Goal: Information Seeking & Learning: Learn about a topic

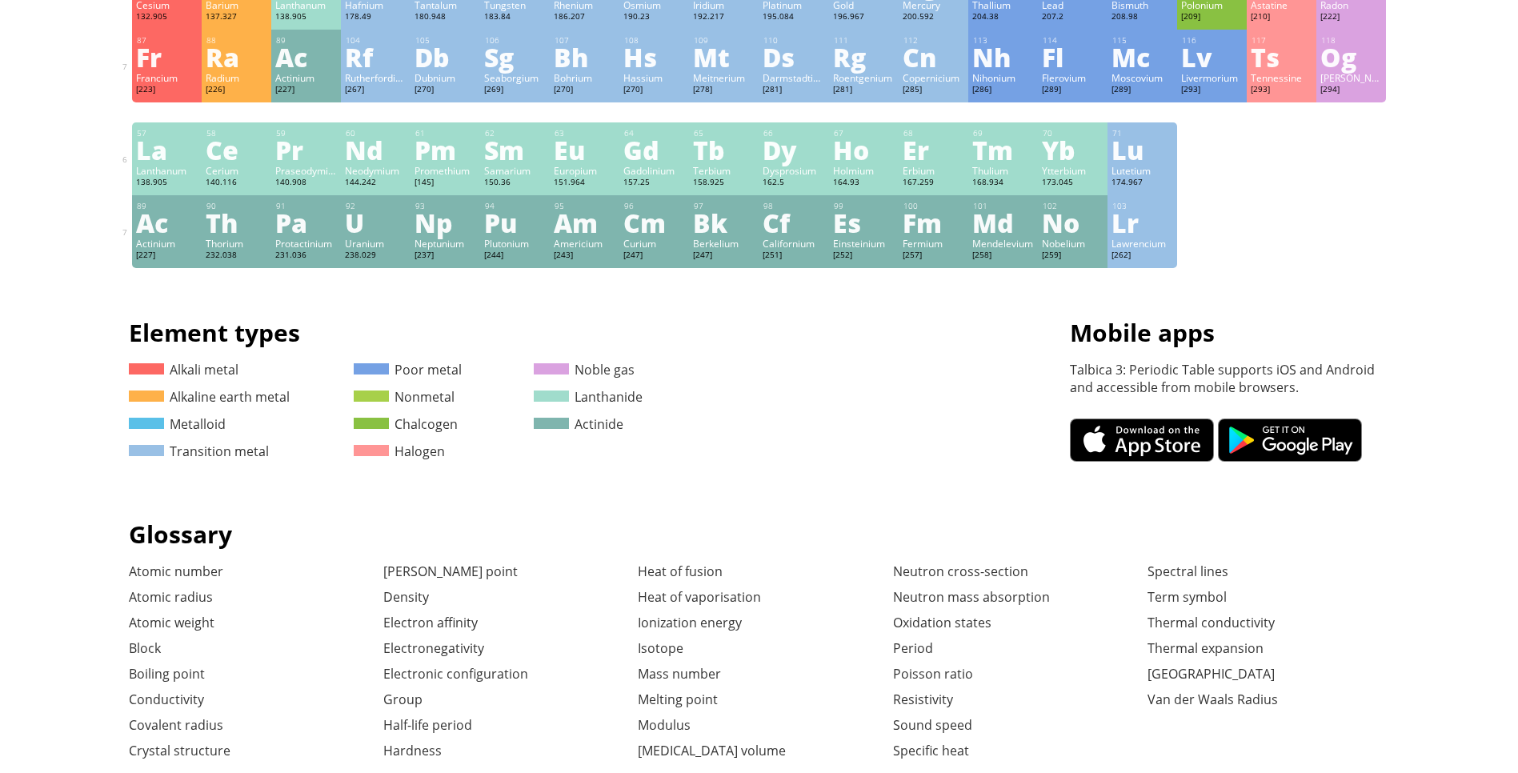
scroll to position [480, 0]
click at [864, 244] on div "Einsteinium" at bounding box center [864, 243] width 62 height 13
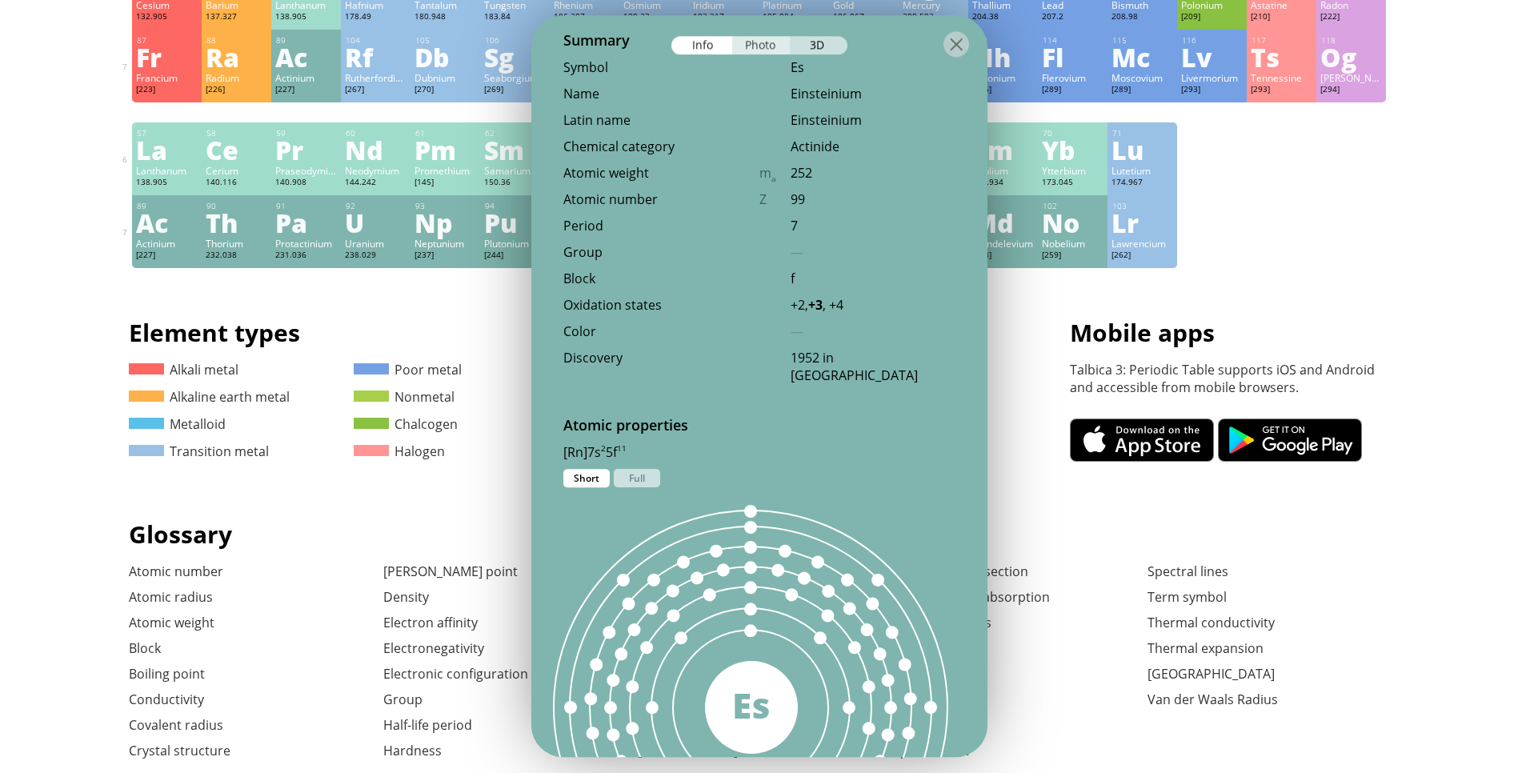
click at [765, 48] on div "Photo" at bounding box center [761, 45] width 58 height 18
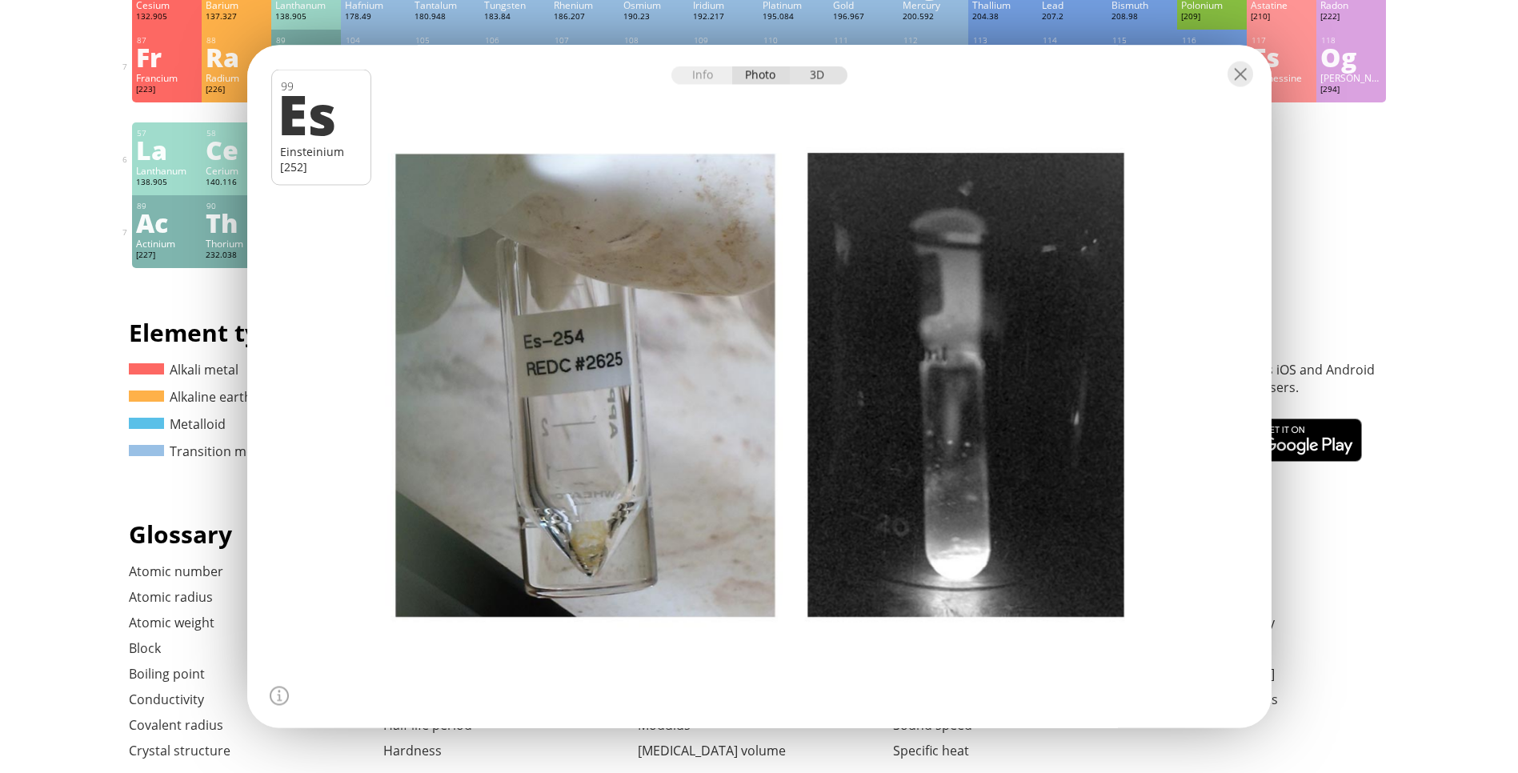
click at [828, 75] on div "3D" at bounding box center [819, 75] width 58 height 18
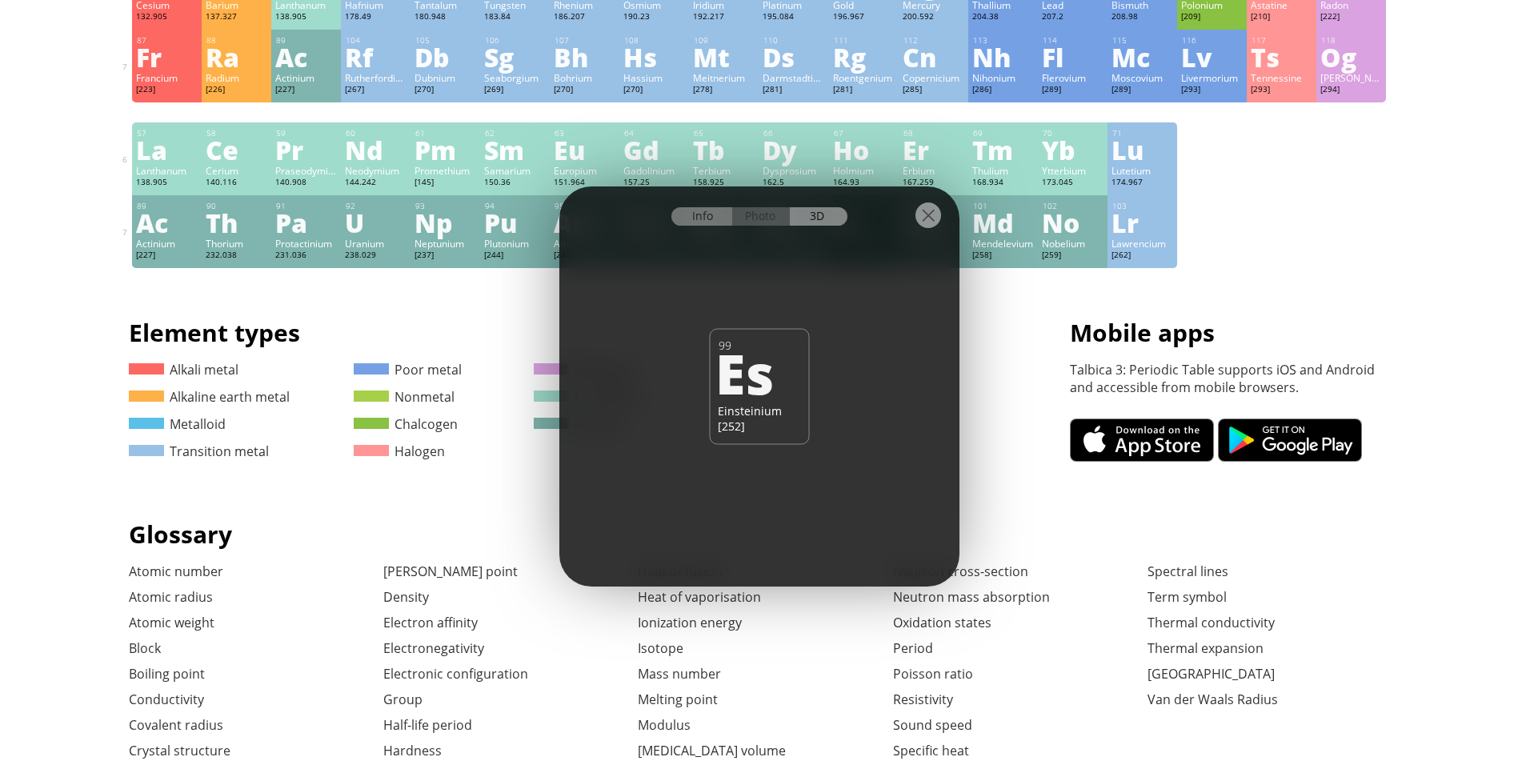
click at [702, 213] on div "Info" at bounding box center [703, 216] width 62 height 18
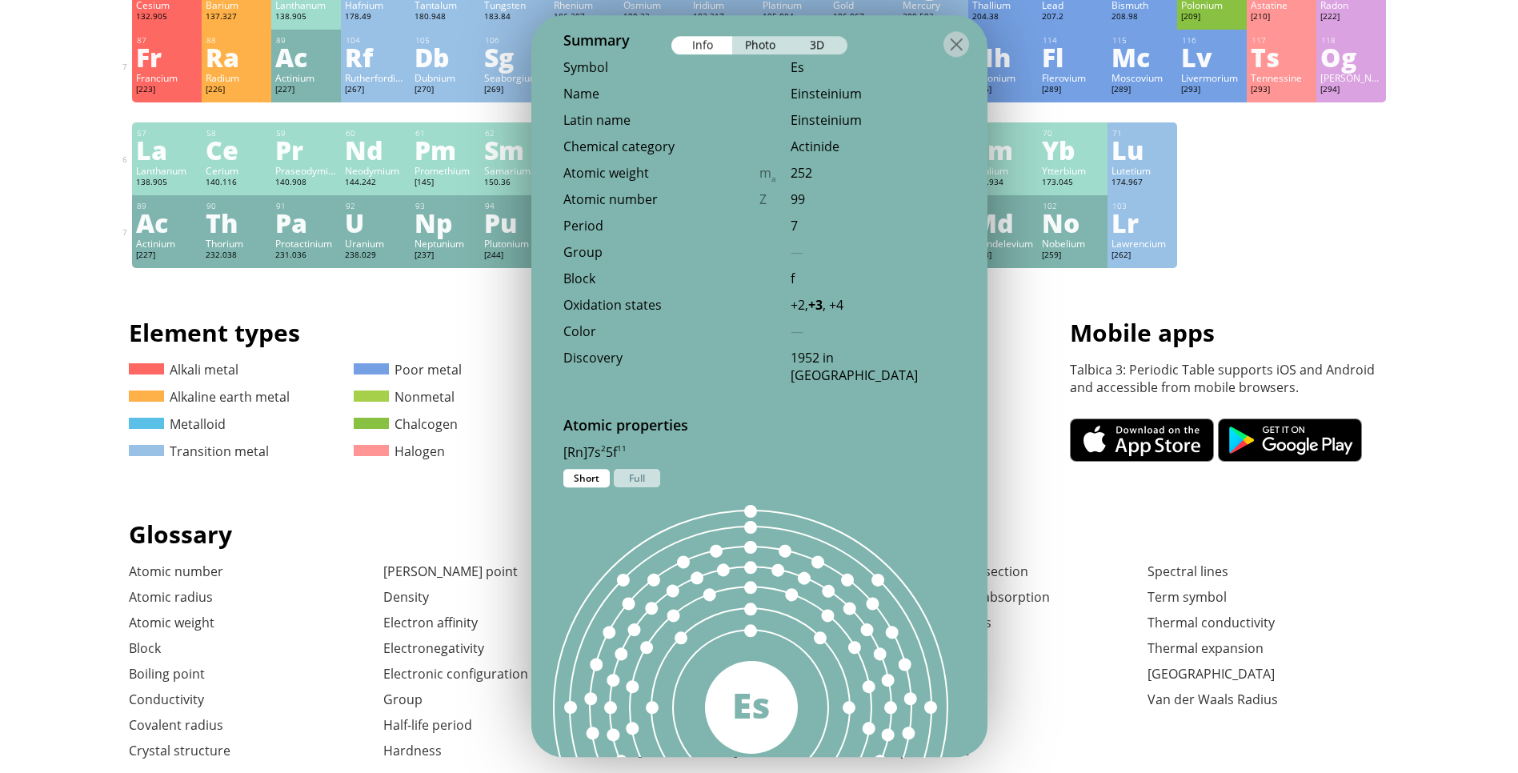
scroll to position [461, 0]
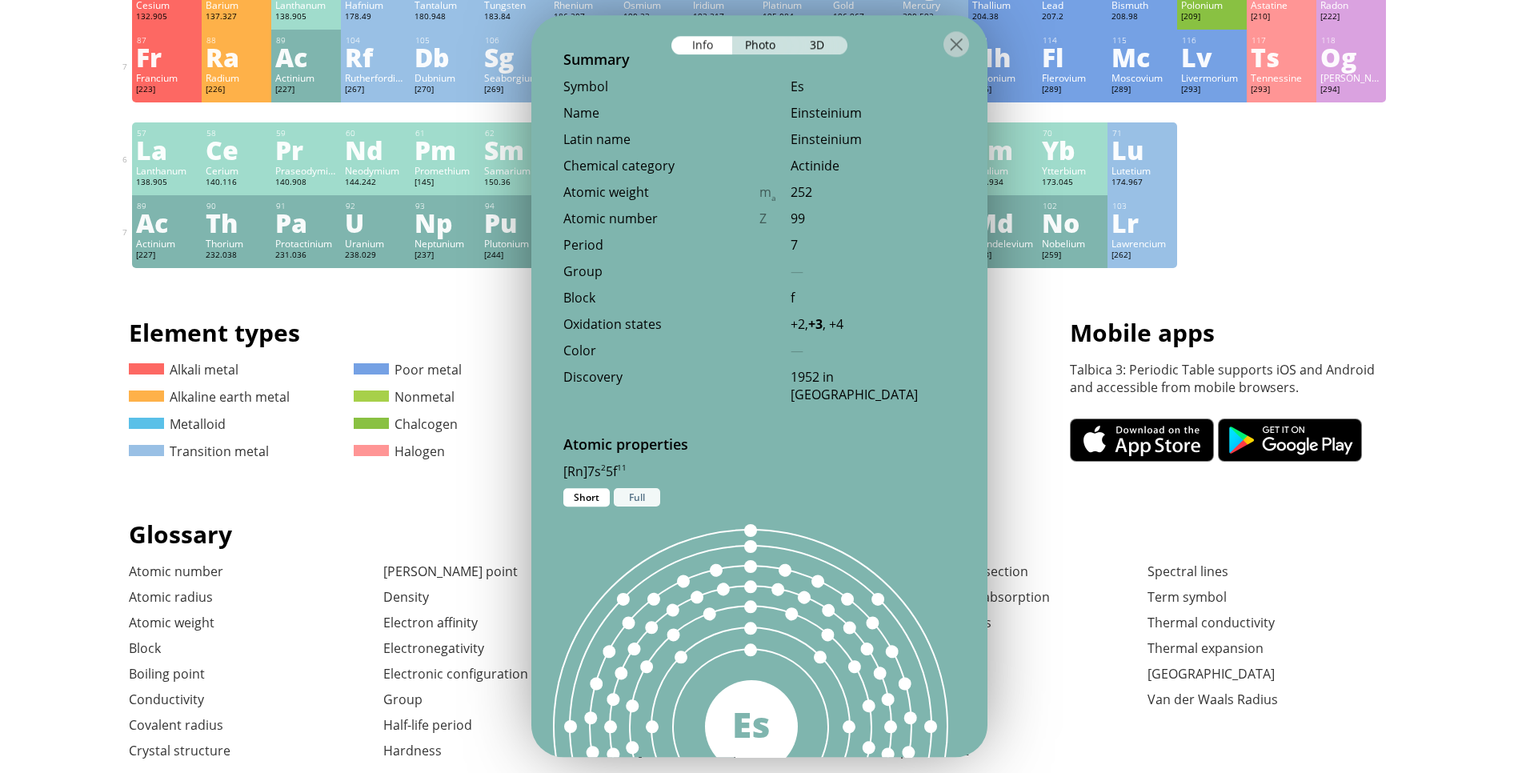
click at [636, 491] on div "Full" at bounding box center [637, 497] width 46 height 18
click at [598, 497] on div "Short" at bounding box center [586, 497] width 46 height 18
click at [637, 496] on div "Full" at bounding box center [637, 497] width 46 height 18
click at [586, 501] on div "Short" at bounding box center [586, 497] width 46 height 18
click at [963, 42] on div at bounding box center [957, 44] width 26 height 26
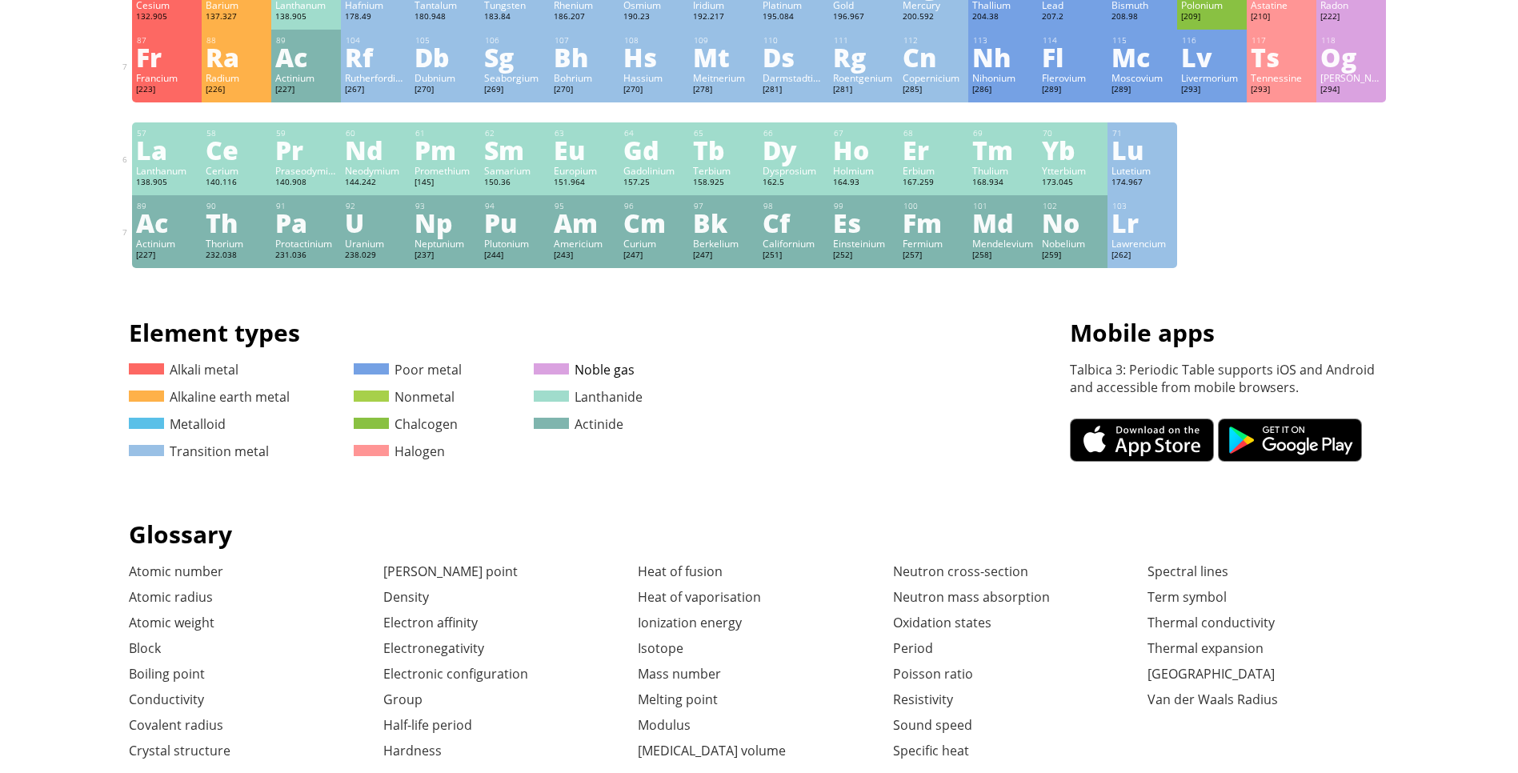
click at [596, 375] on link "Noble gas" at bounding box center [584, 370] width 101 height 18
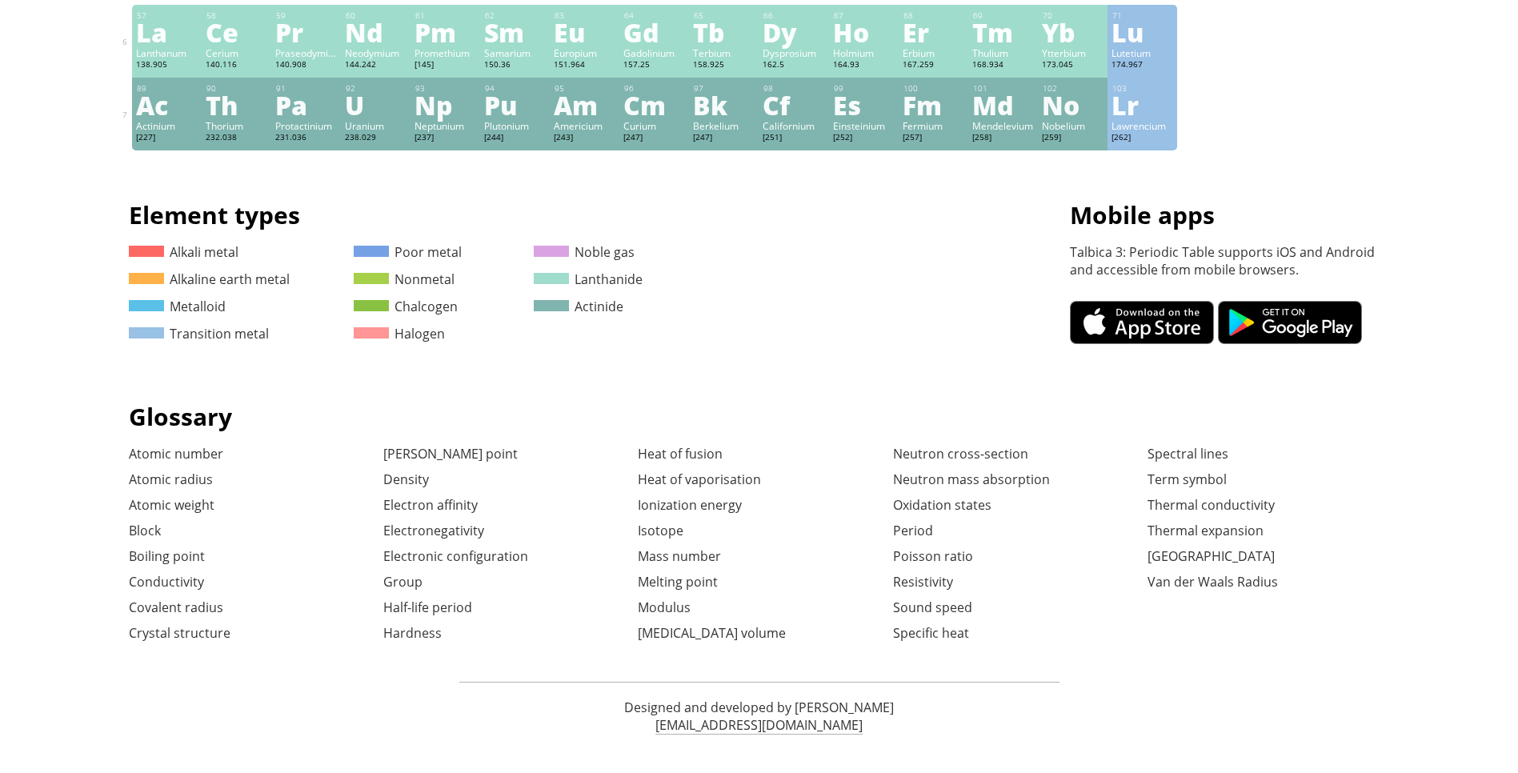
scroll to position [604, 0]
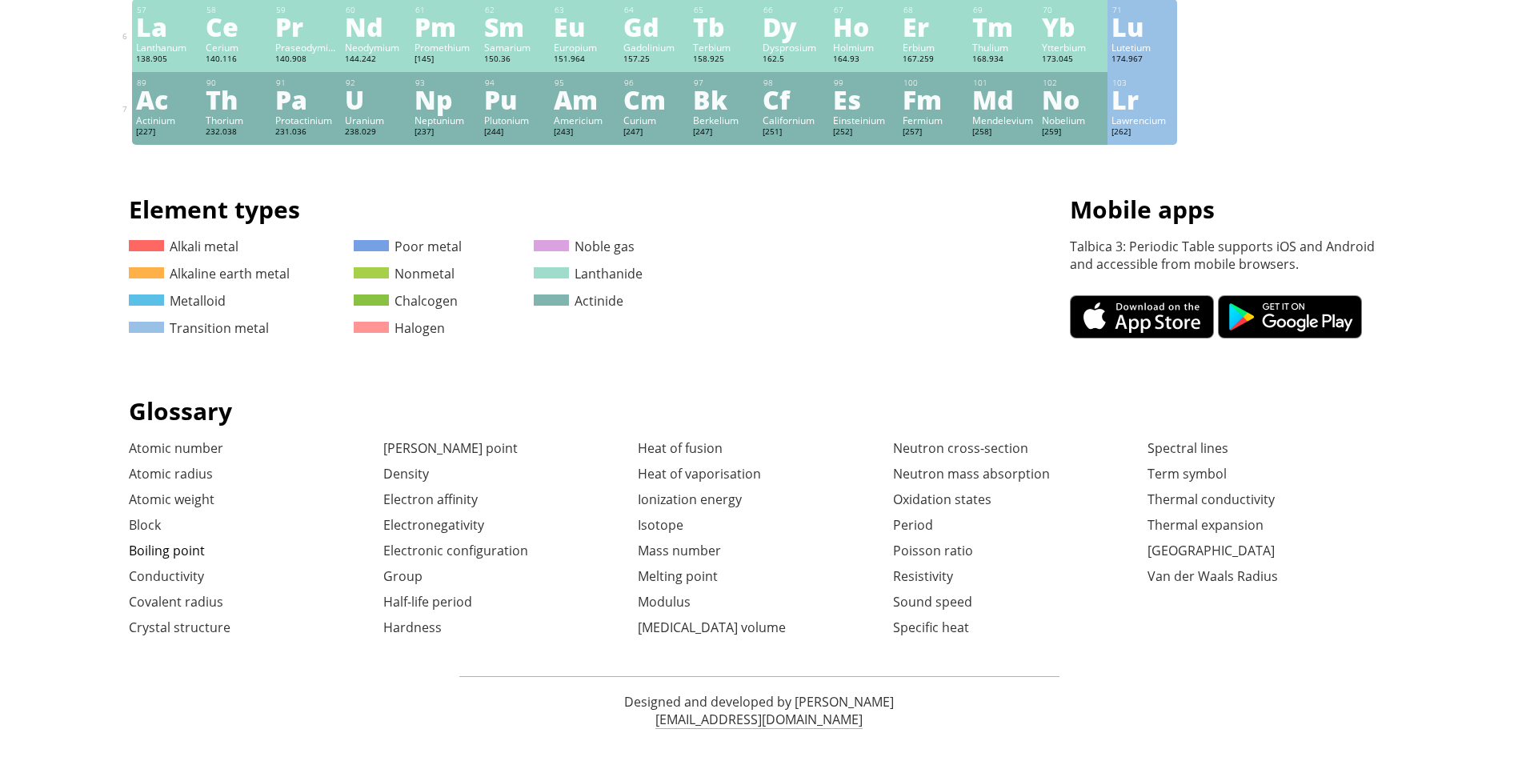
click at [197, 556] on link "Boiling point" at bounding box center [167, 551] width 76 height 18
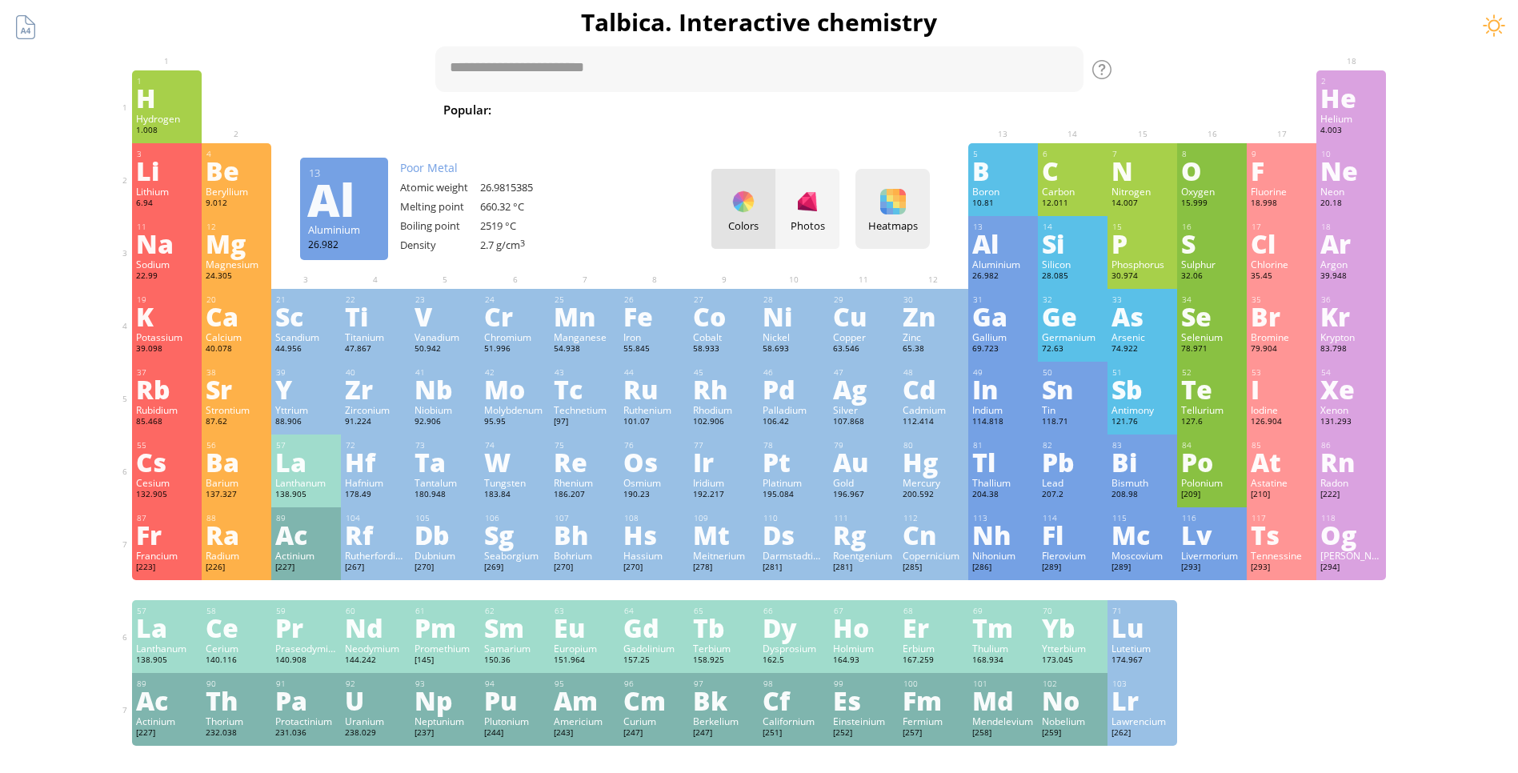
scroll to position [0, 0]
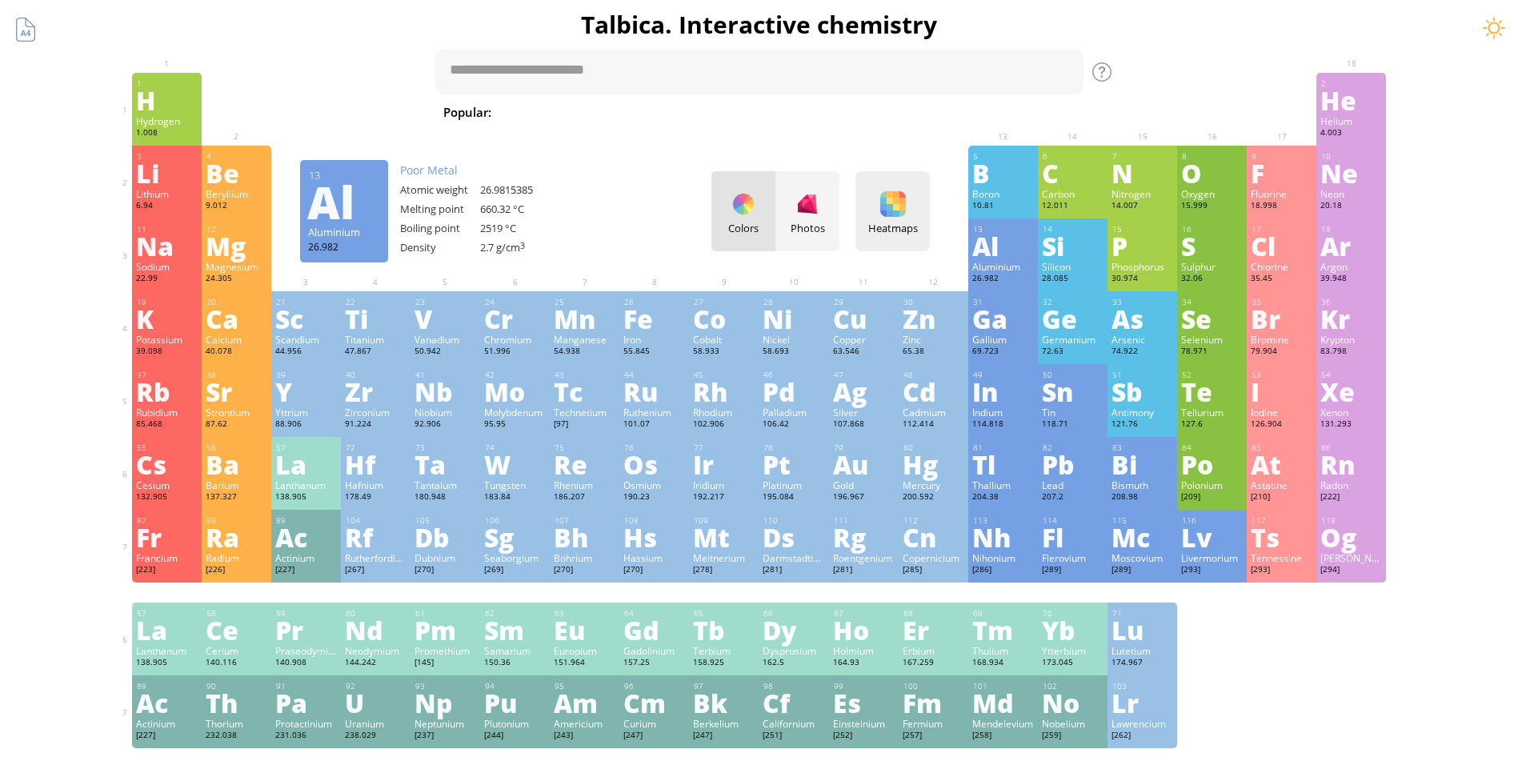
click at [905, 208] on div at bounding box center [893, 204] width 26 height 26
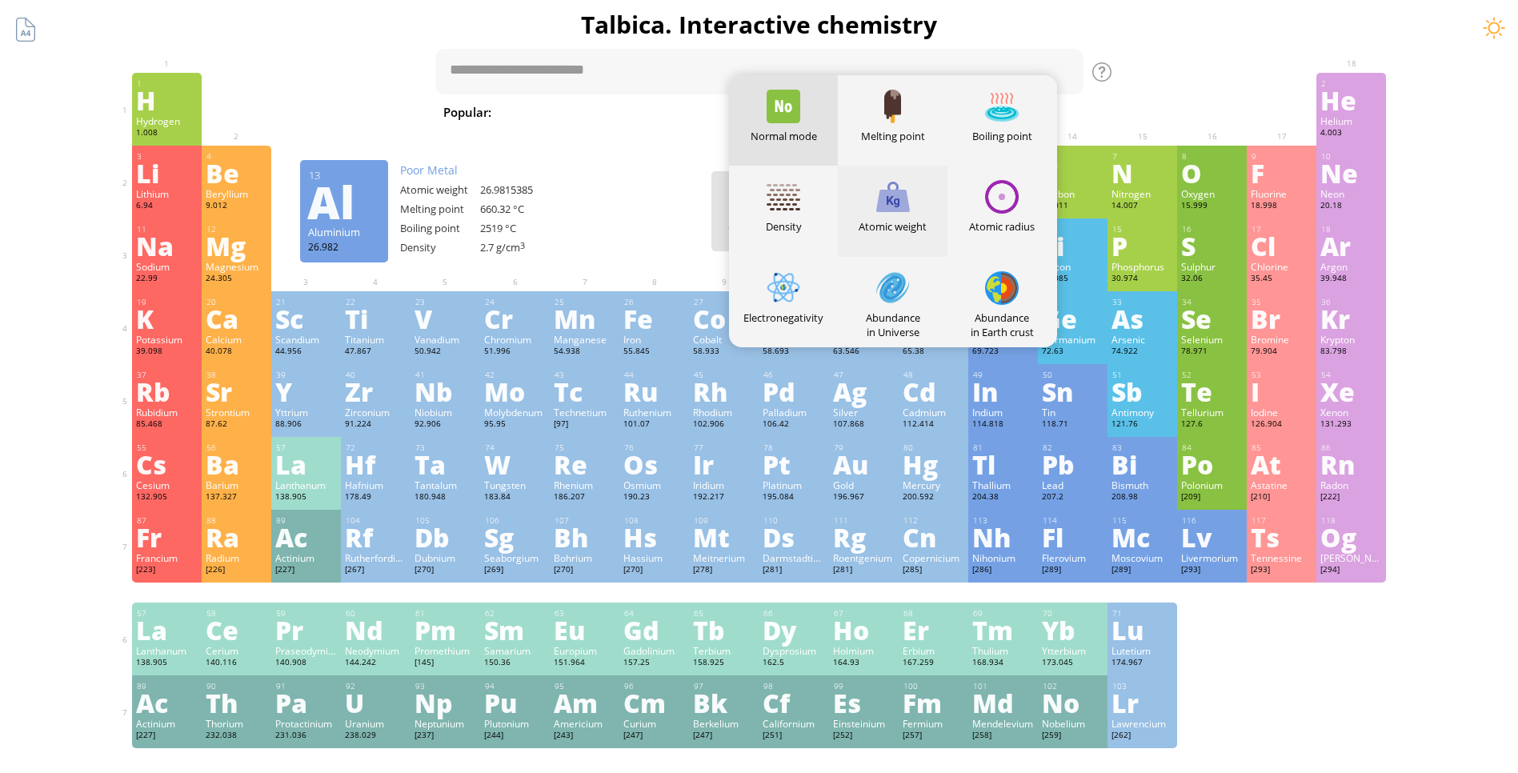
click at [893, 210] on div at bounding box center [893, 197] width 34 height 34
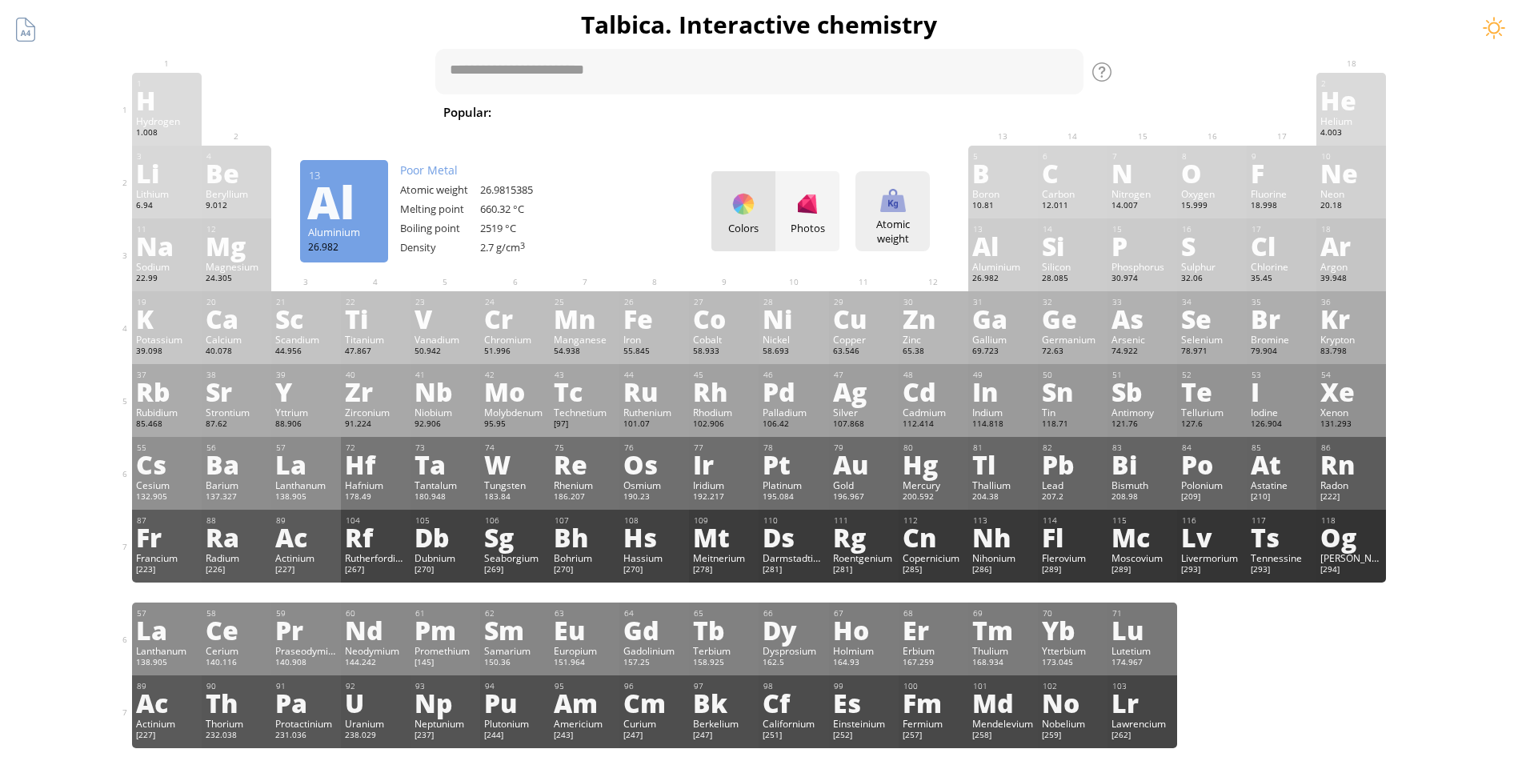
click at [893, 210] on div at bounding box center [893, 200] width 26 height 26
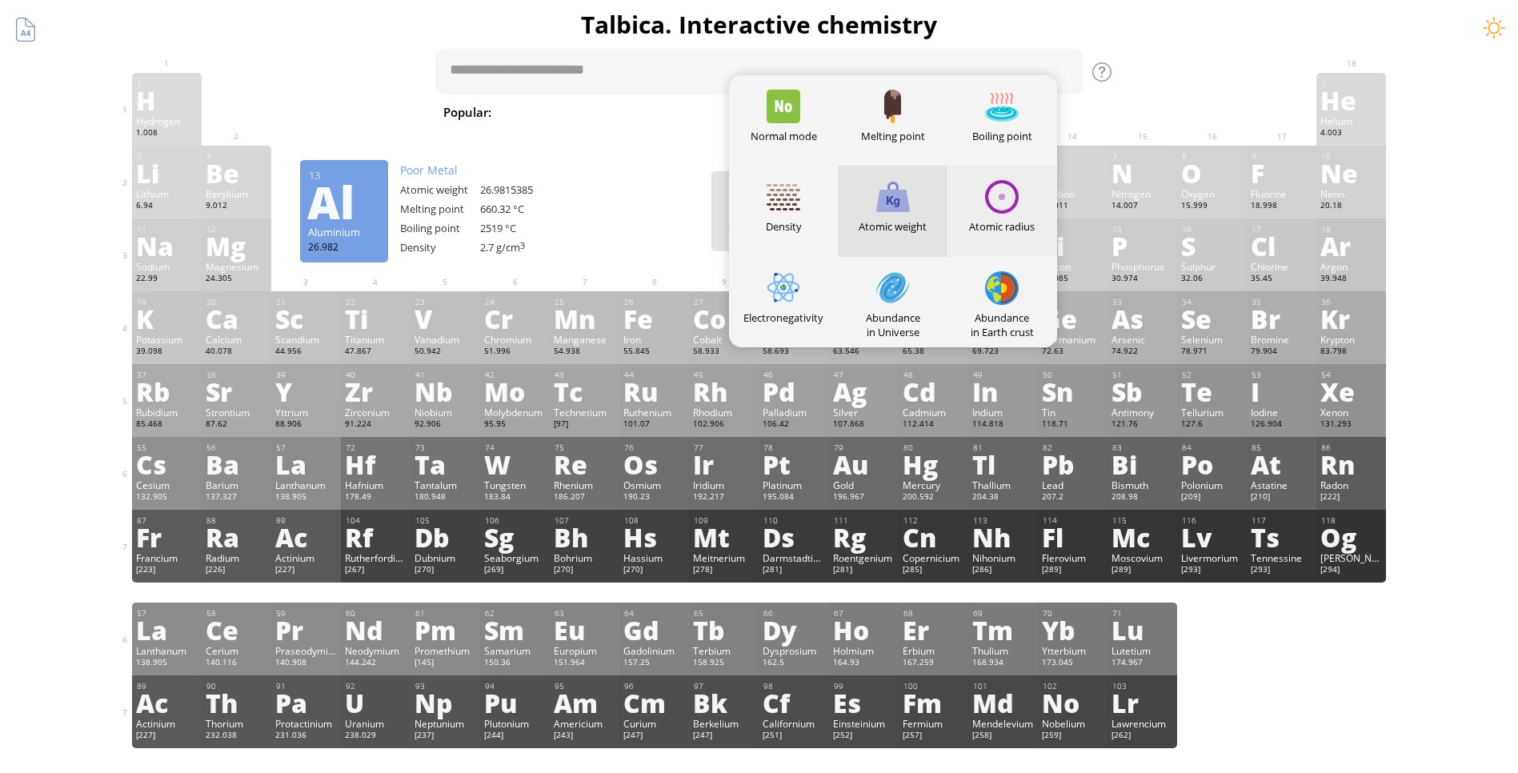
click at [1021, 223] on div "Atomic radius" at bounding box center [1003, 226] width 110 height 14
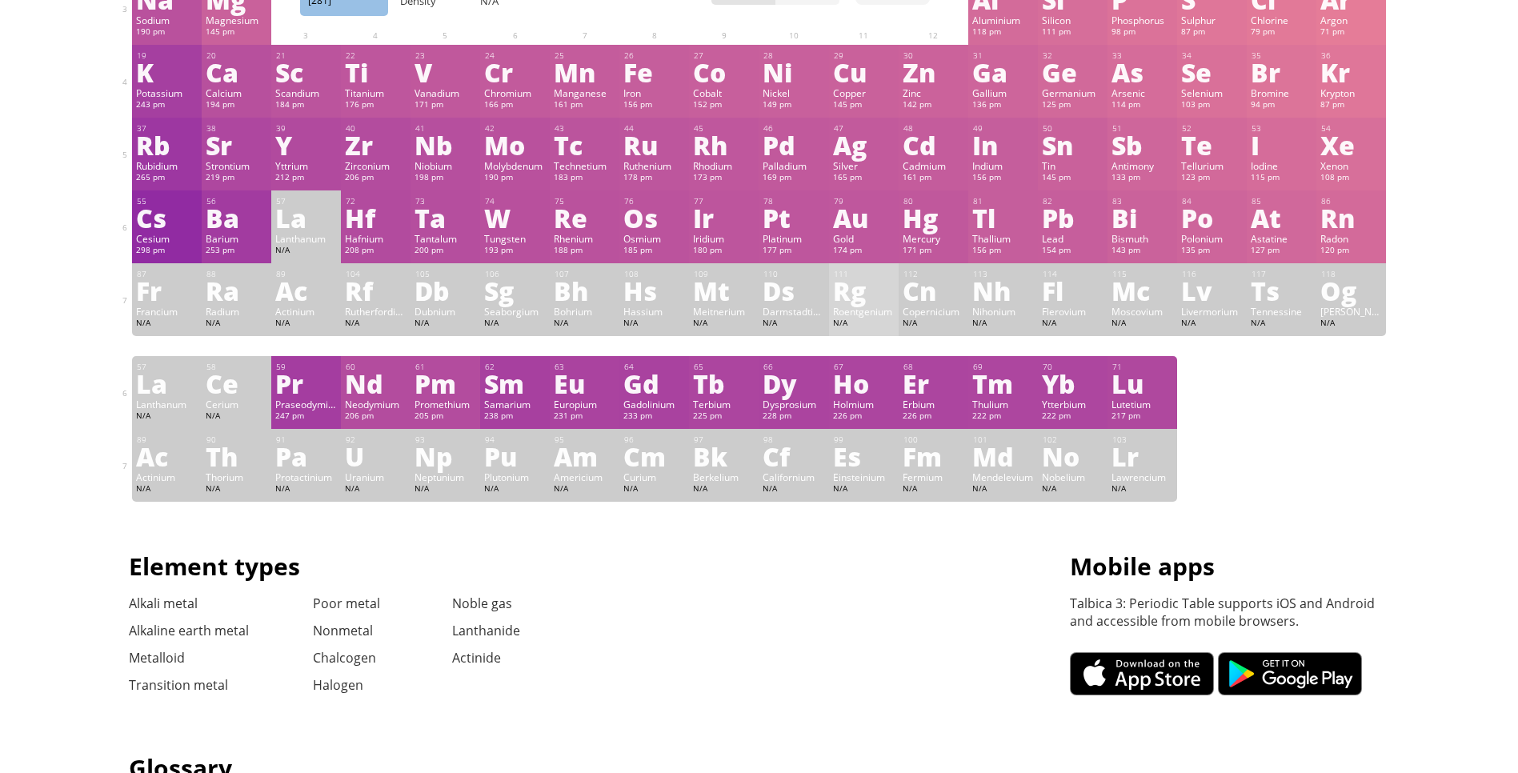
scroll to position [160, 0]
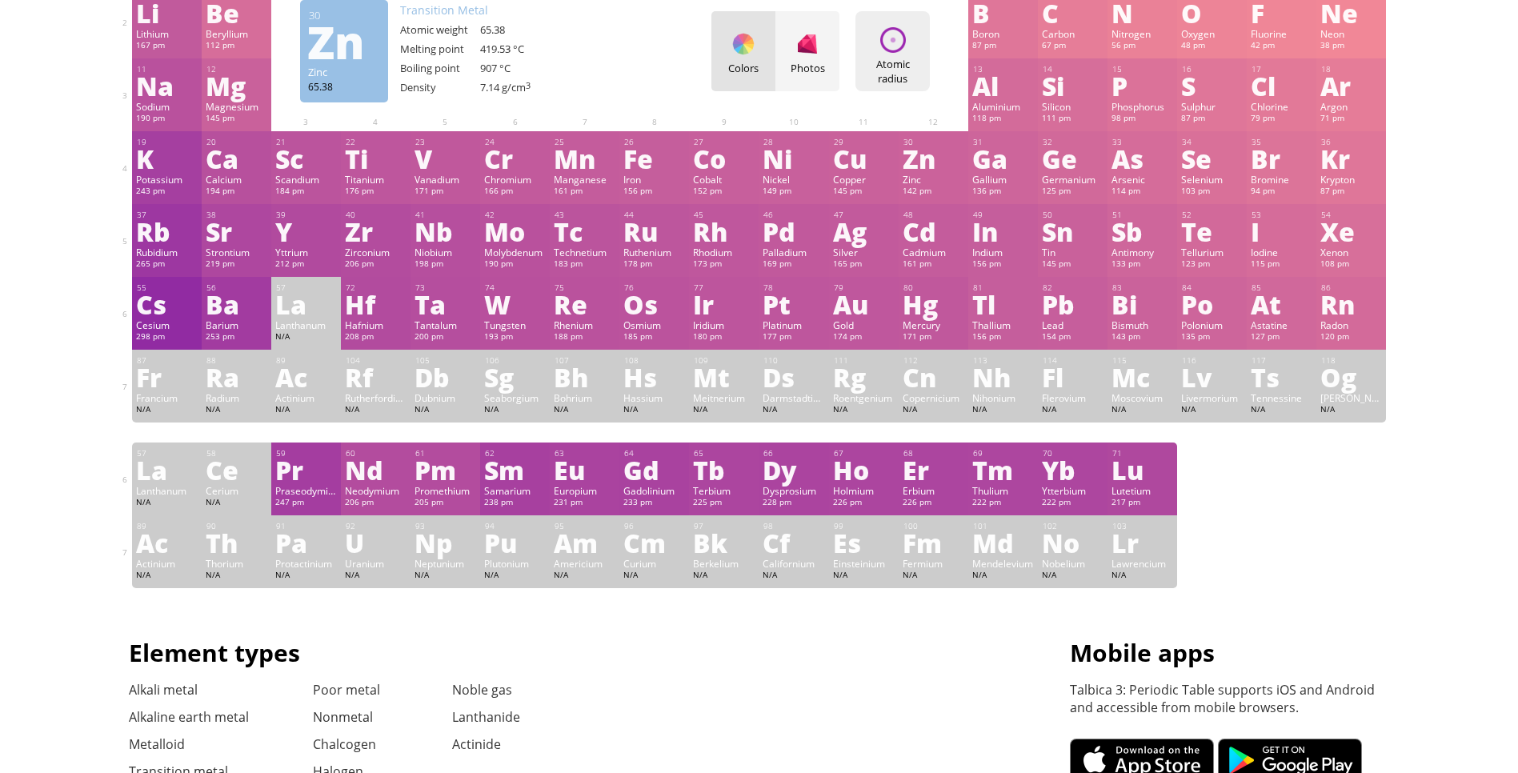
click at [908, 62] on div "Atomic radius" at bounding box center [893, 71] width 66 height 29
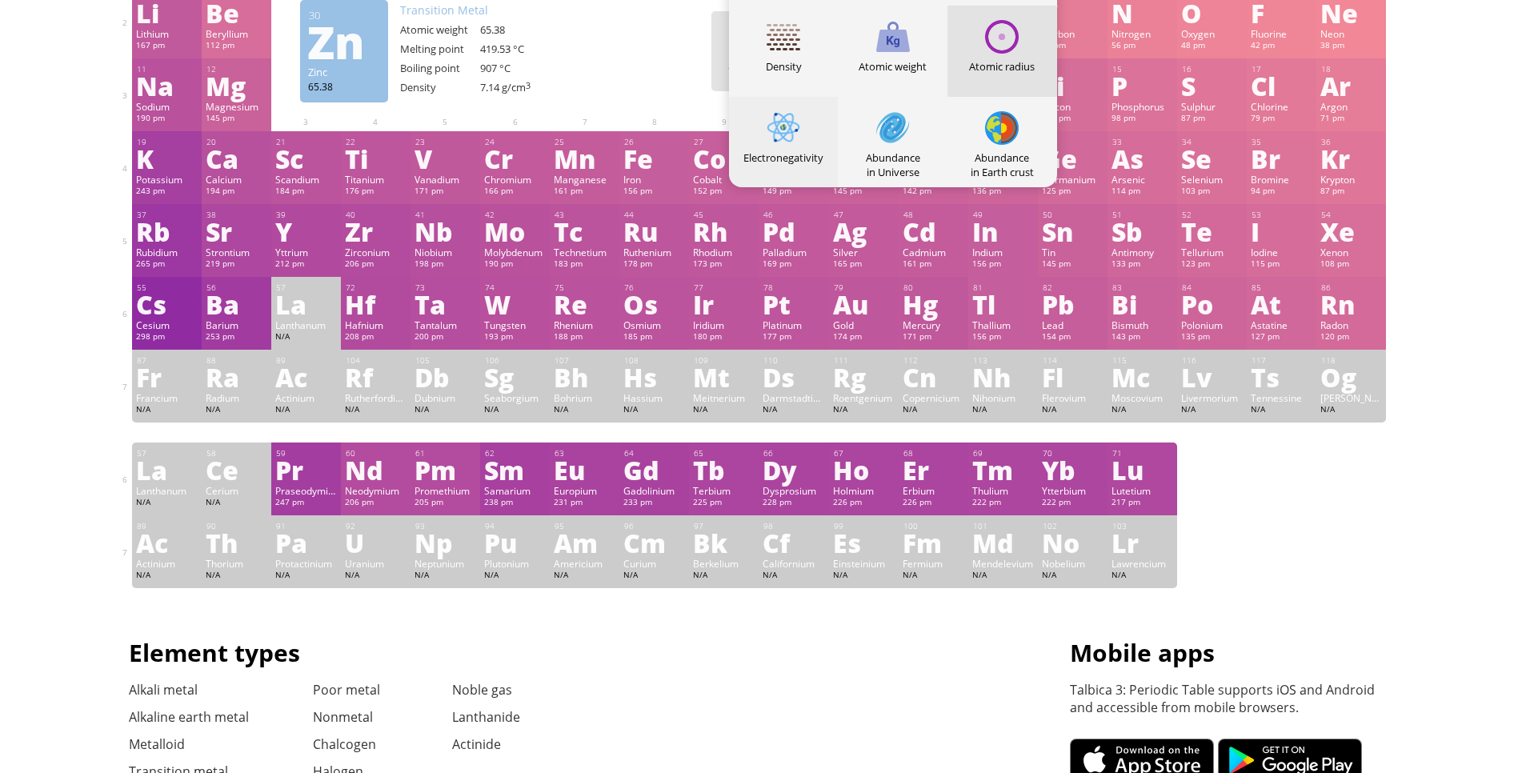
click at [803, 147] on div "Electronegativity" at bounding box center [784, 142] width 110 height 90
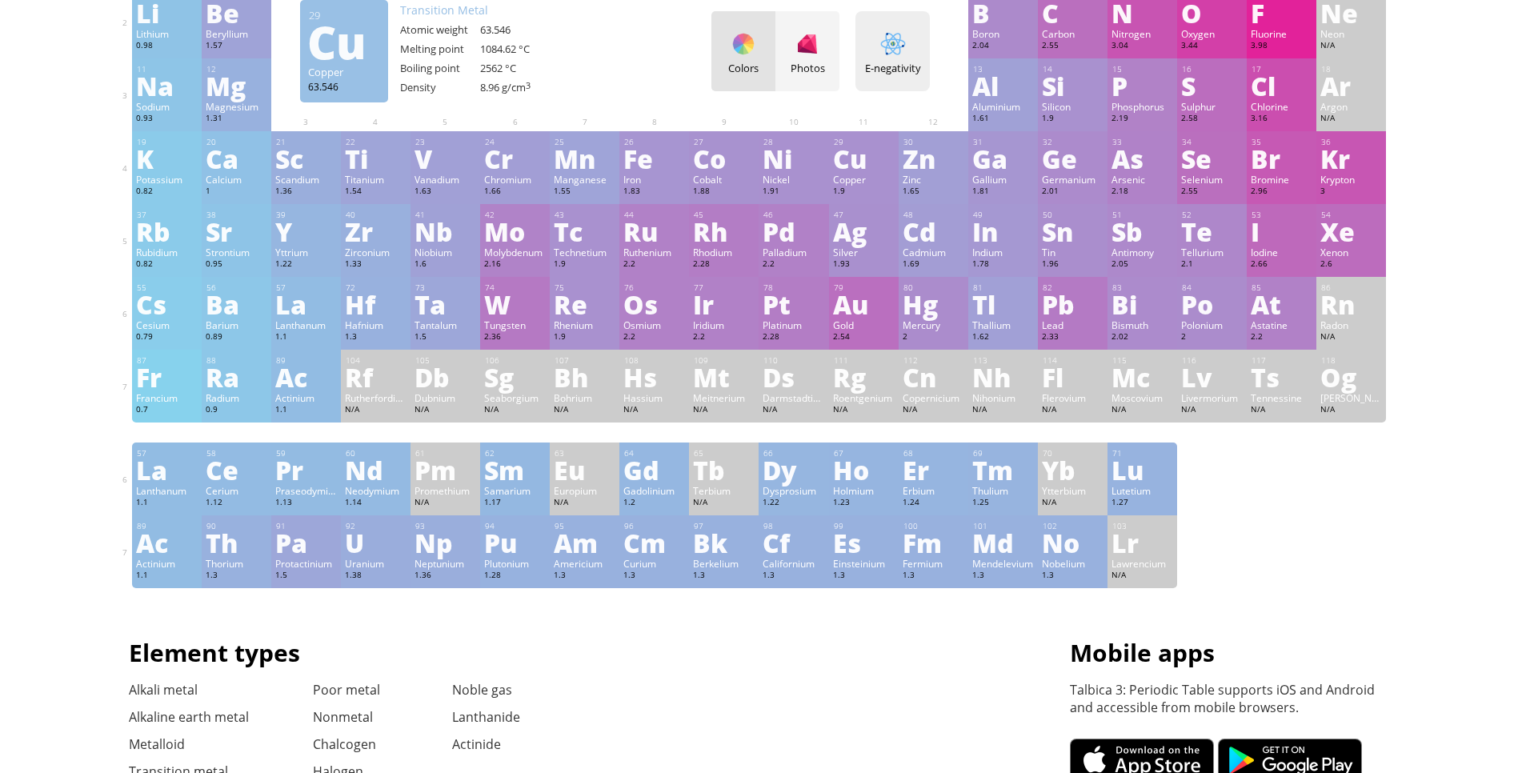
click at [898, 47] on div at bounding box center [893, 44] width 26 height 26
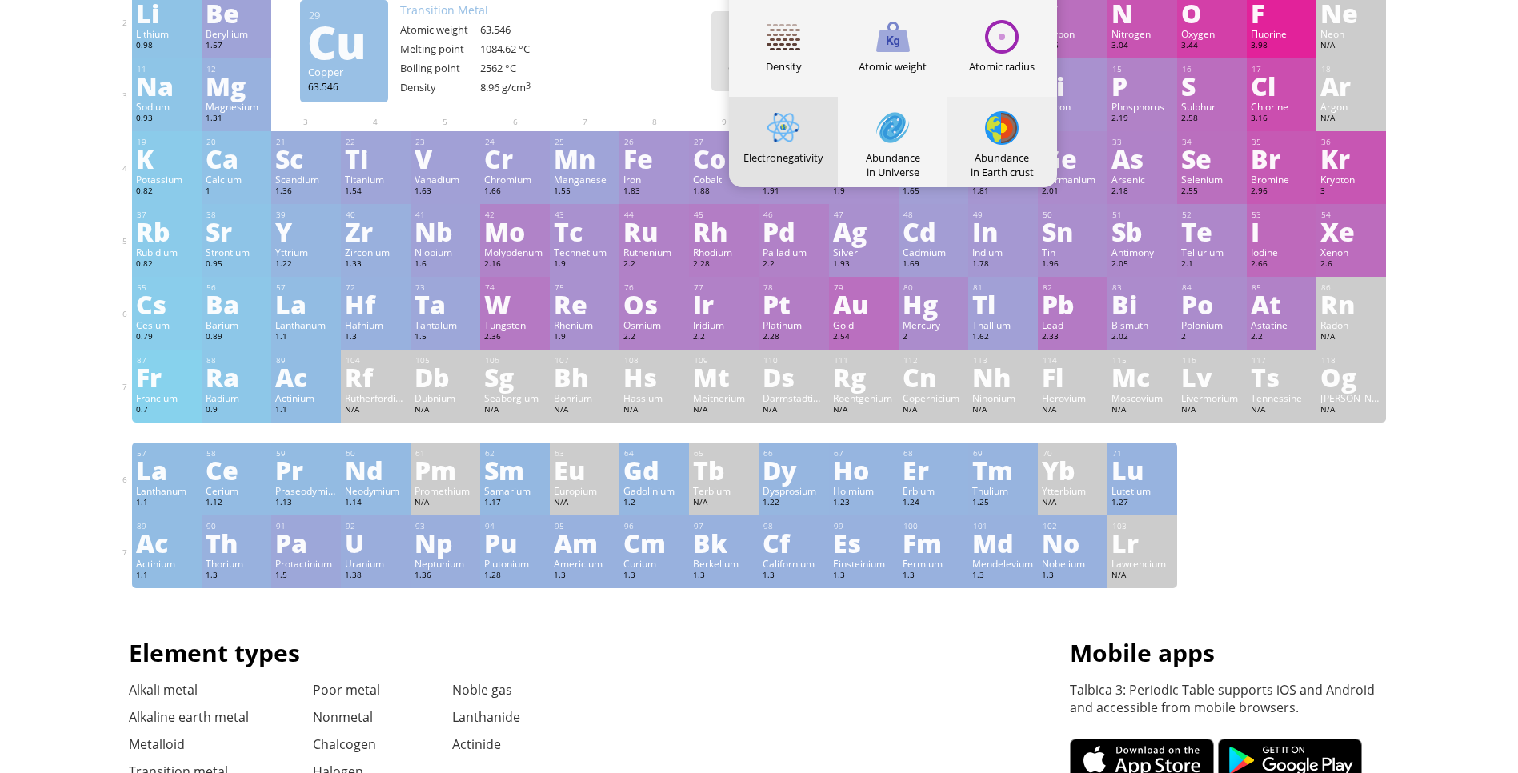
click at [1009, 154] on div "Abundance in Earth crust" at bounding box center [1003, 164] width 110 height 29
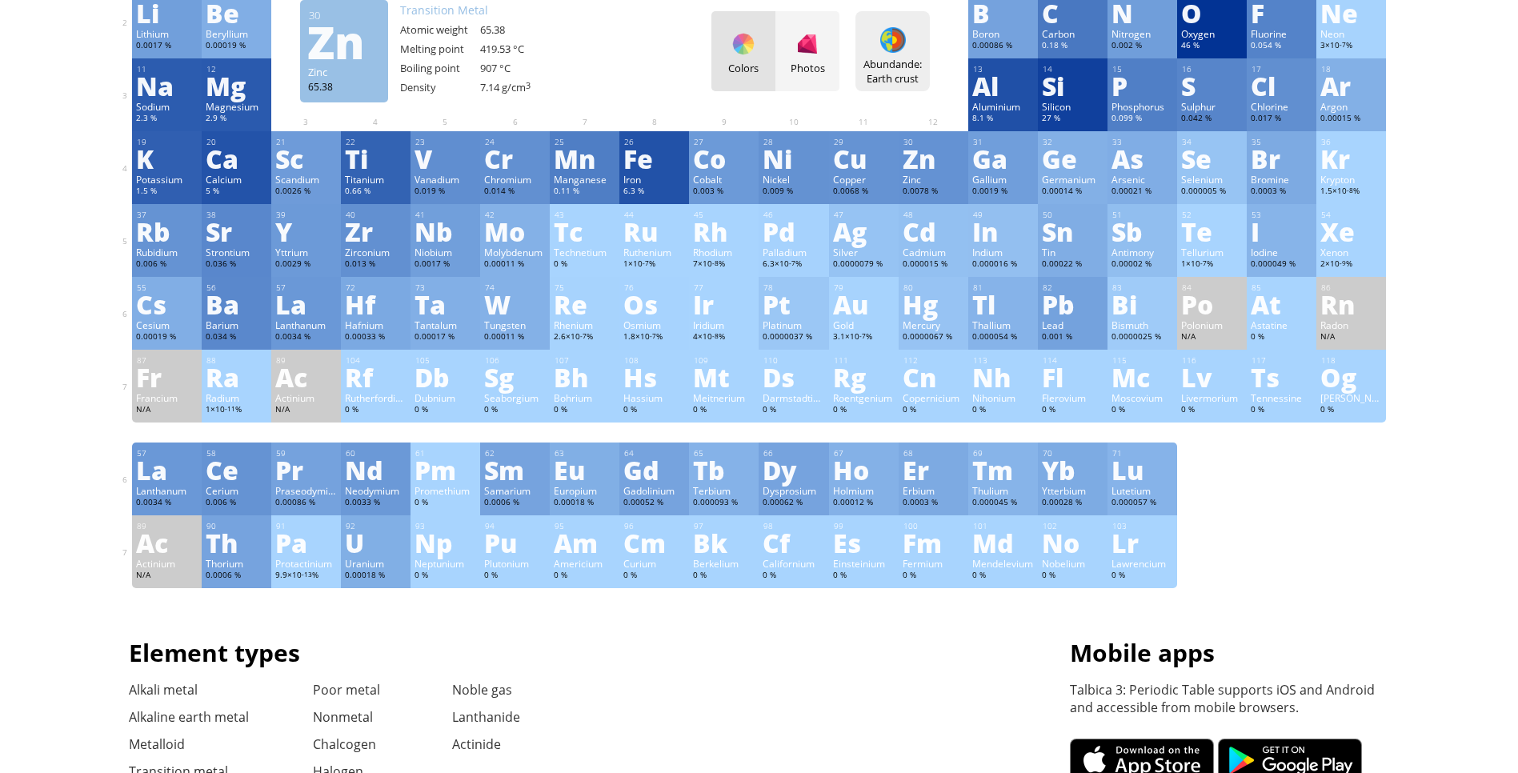
click at [894, 48] on div at bounding box center [893, 40] width 26 height 26
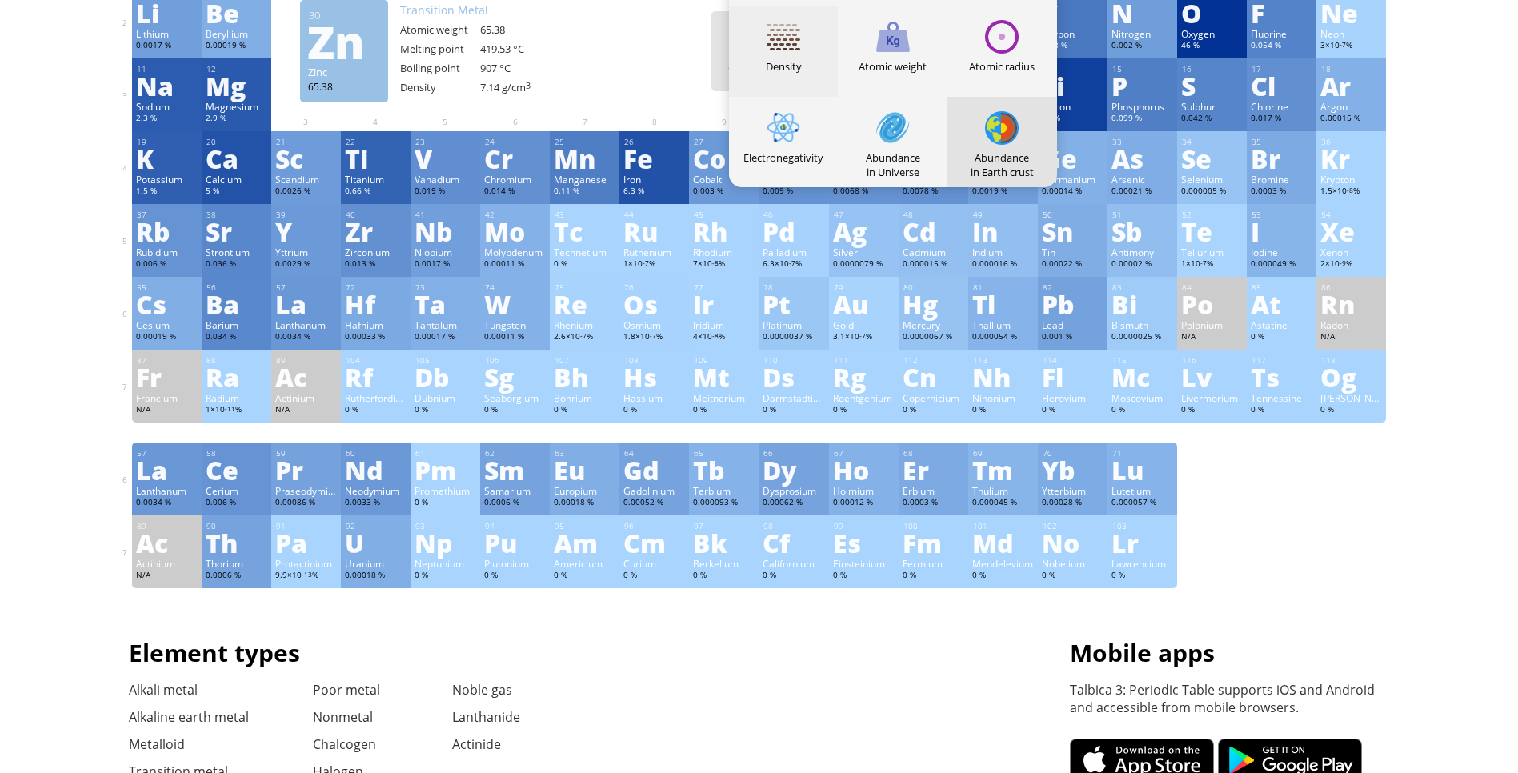
click at [804, 62] on div "Density" at bounding box center [784, 66] width 110 height 14
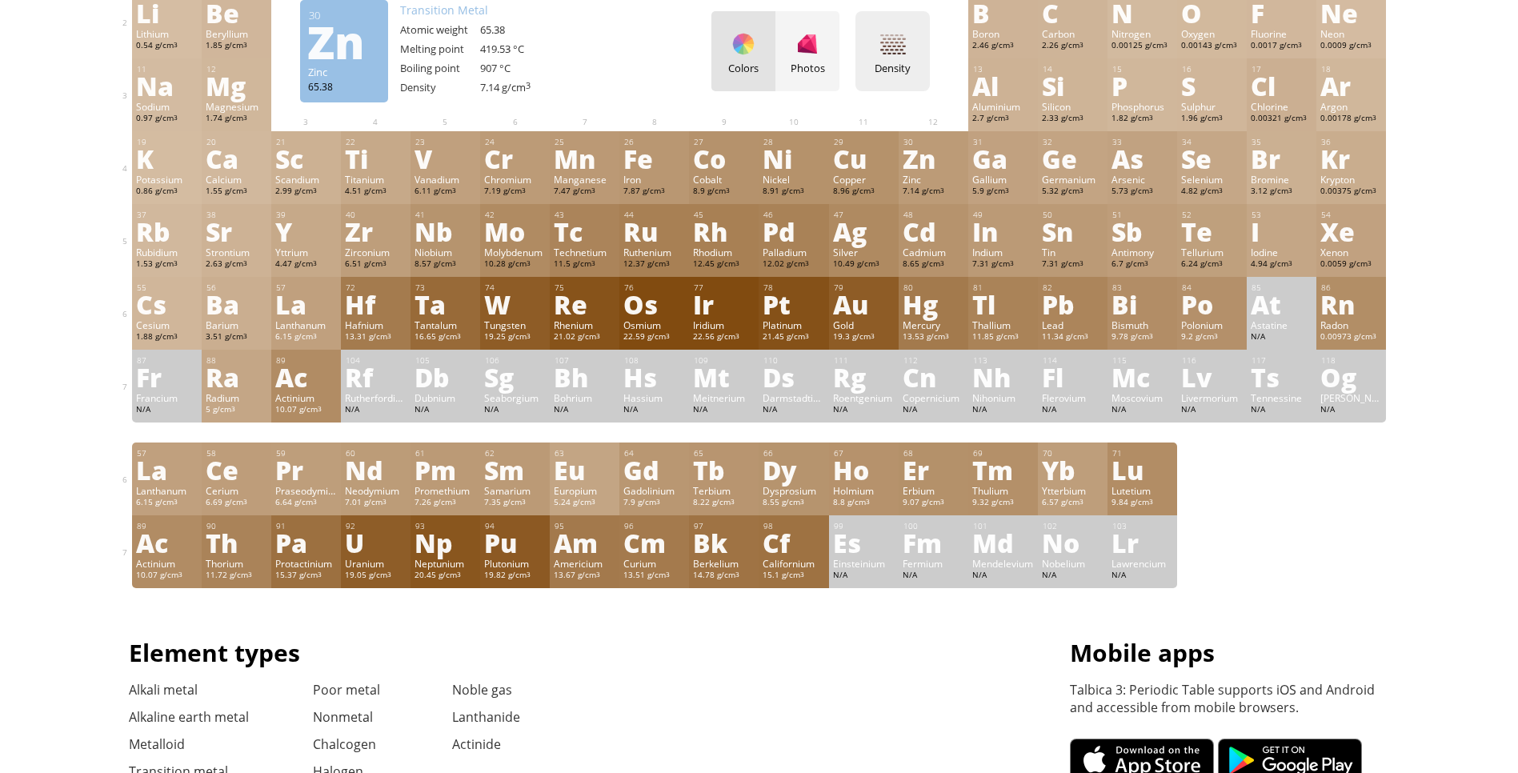
click at [886, 58] on div "Density Heatmaps Normal mode Melting point Boiling point Density Atomic weight …" at bounding box center [893, 51] width 74 height 80
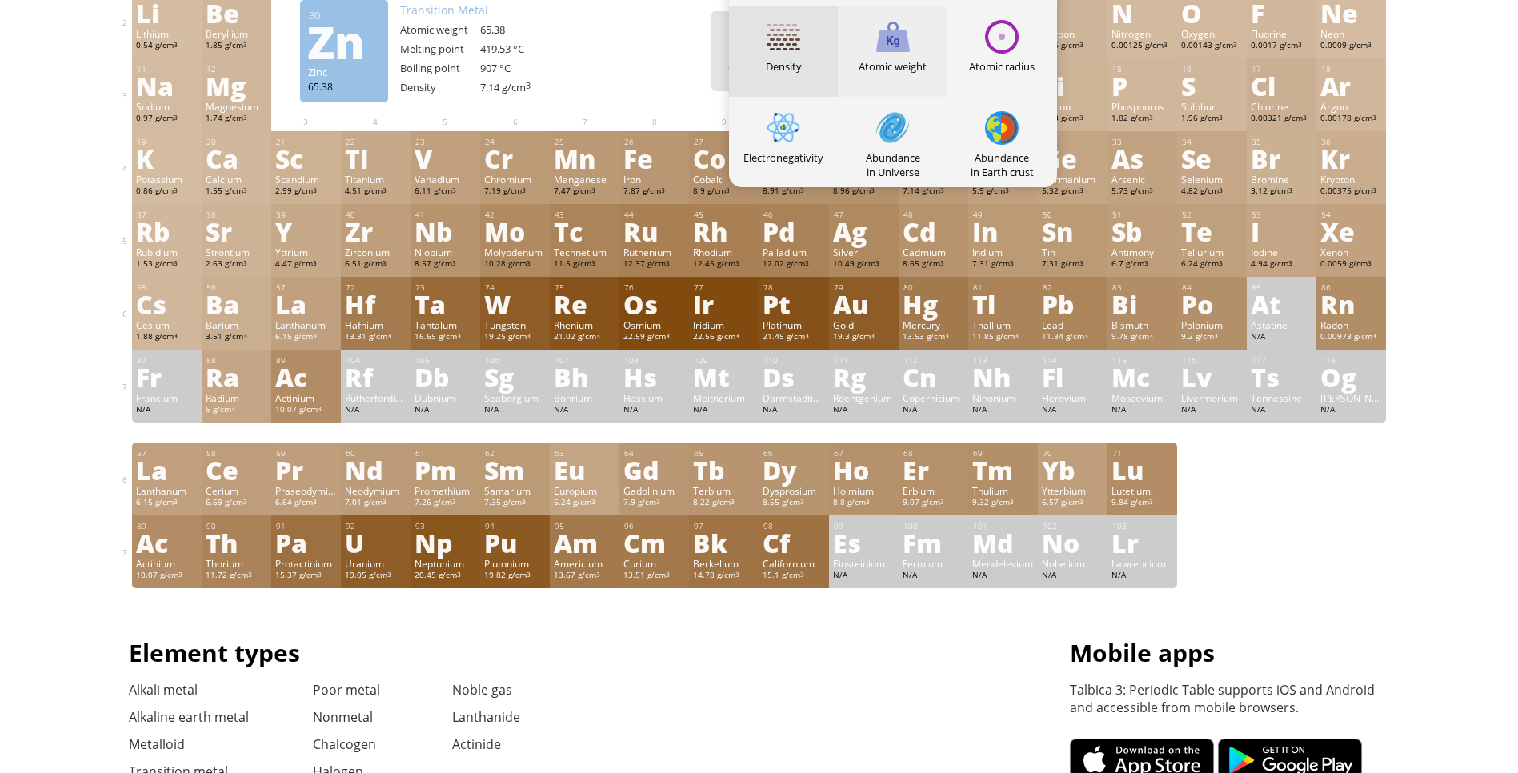
click at [915, 76] on div "Atomic weight" at bounding box center [893, 51] width 110 height 90
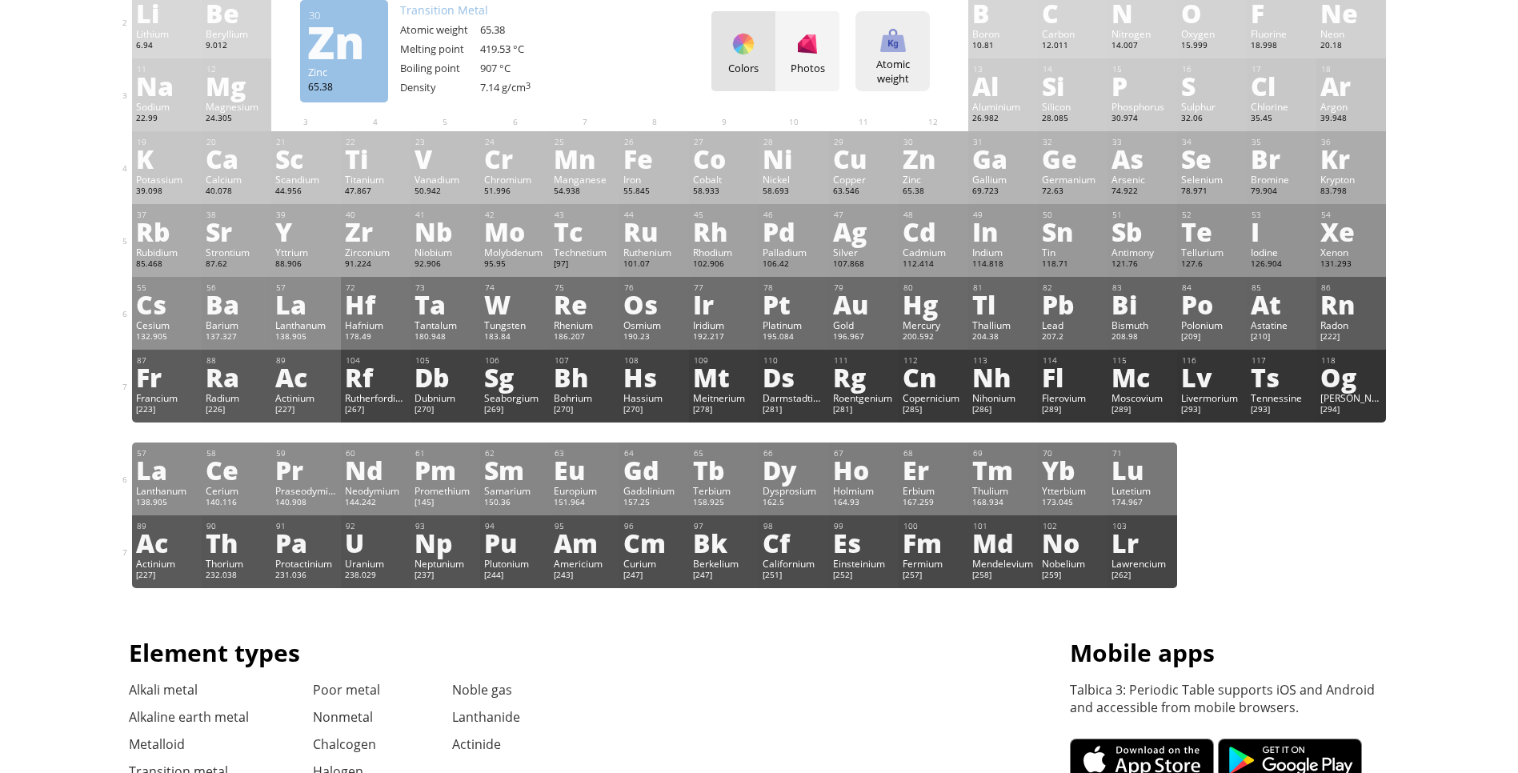
click at [930, 65] on div "Atomic weight Heatmaps Normal mode Melting point Boiling point Density Atomic w…" at bounding box center [893, 51] width 74 height 80
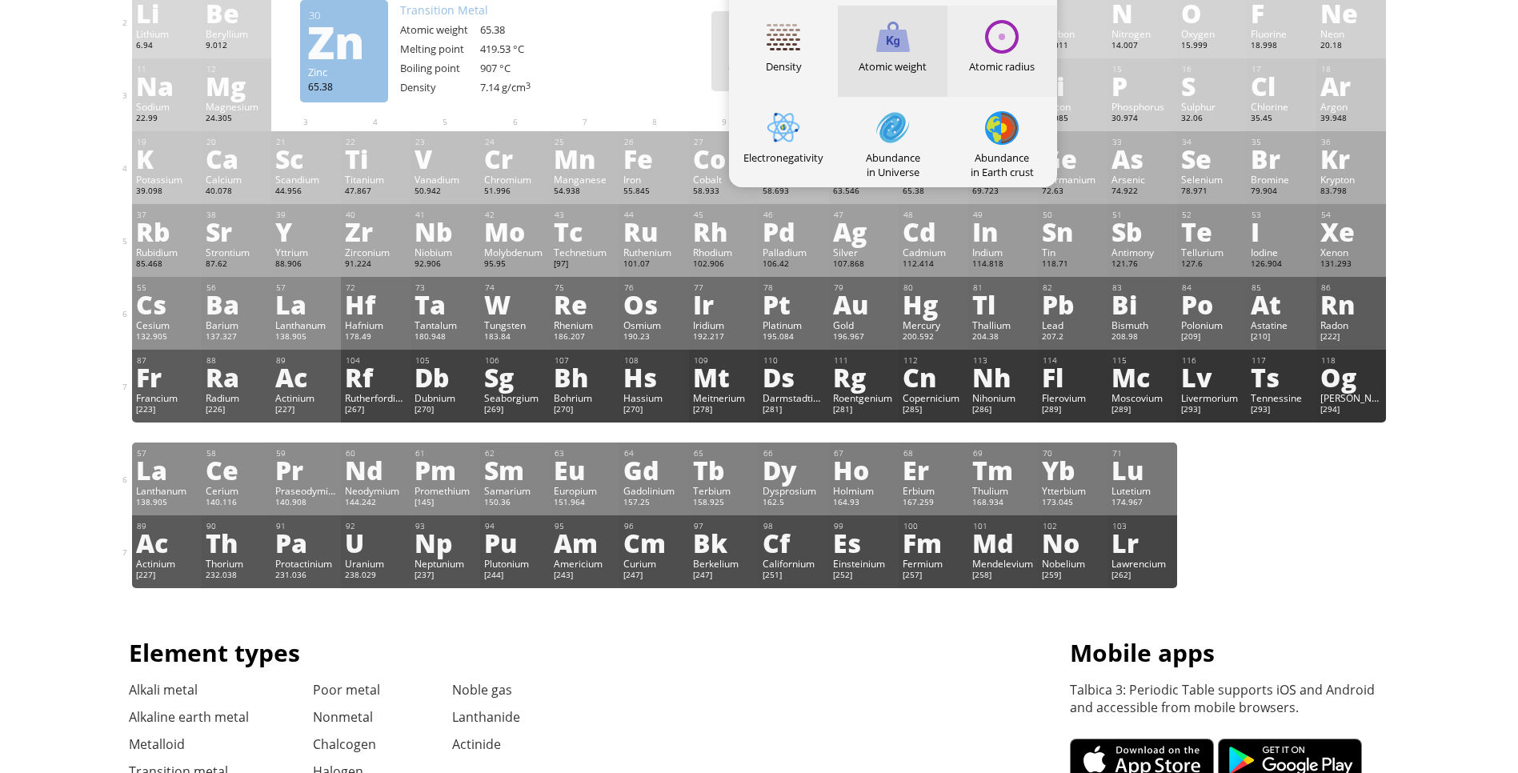
click at [1013, 66] on div "Atomic radius" at bounding box center [1003, 66] width 110 height 14
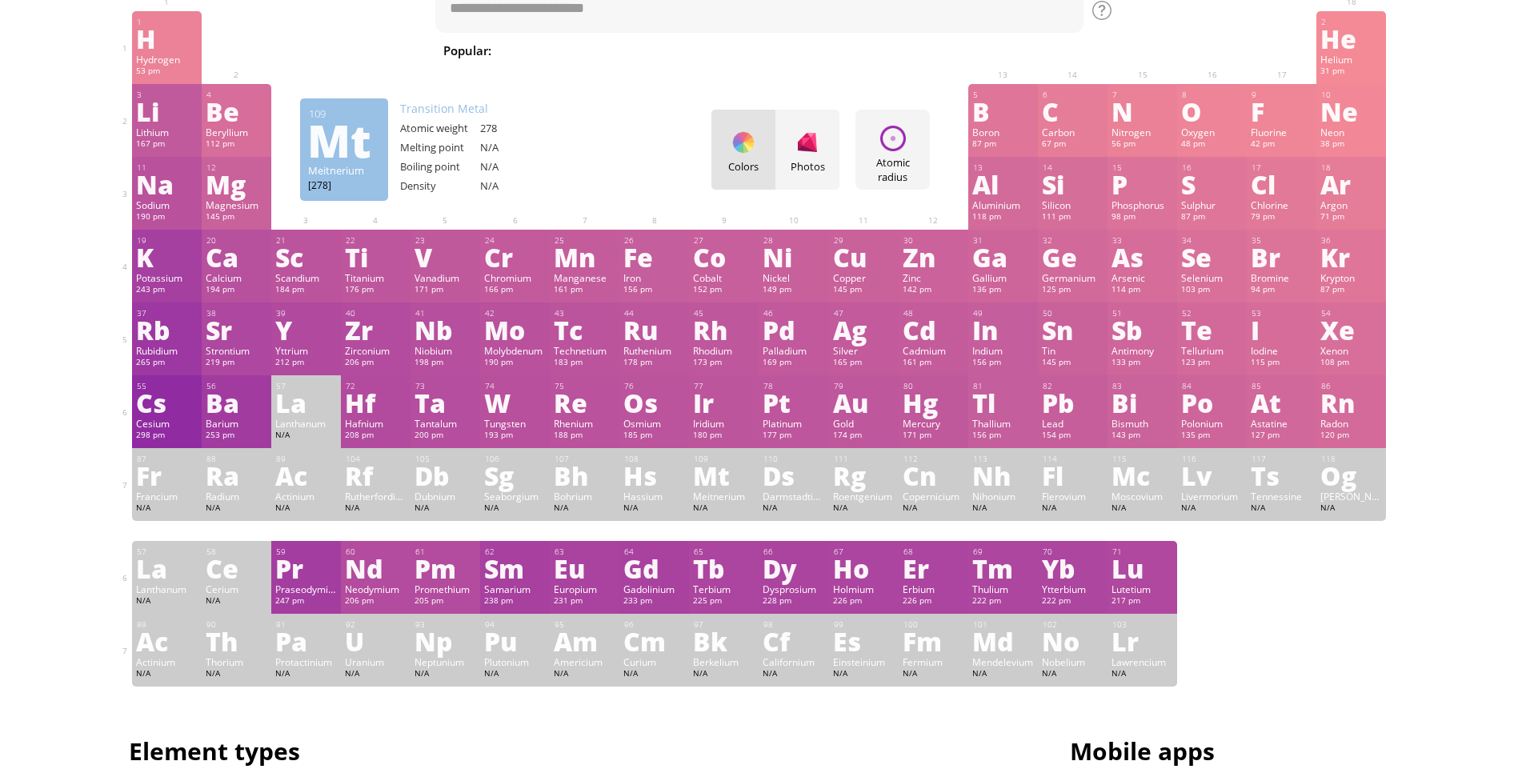
scroll to position [0, 0]
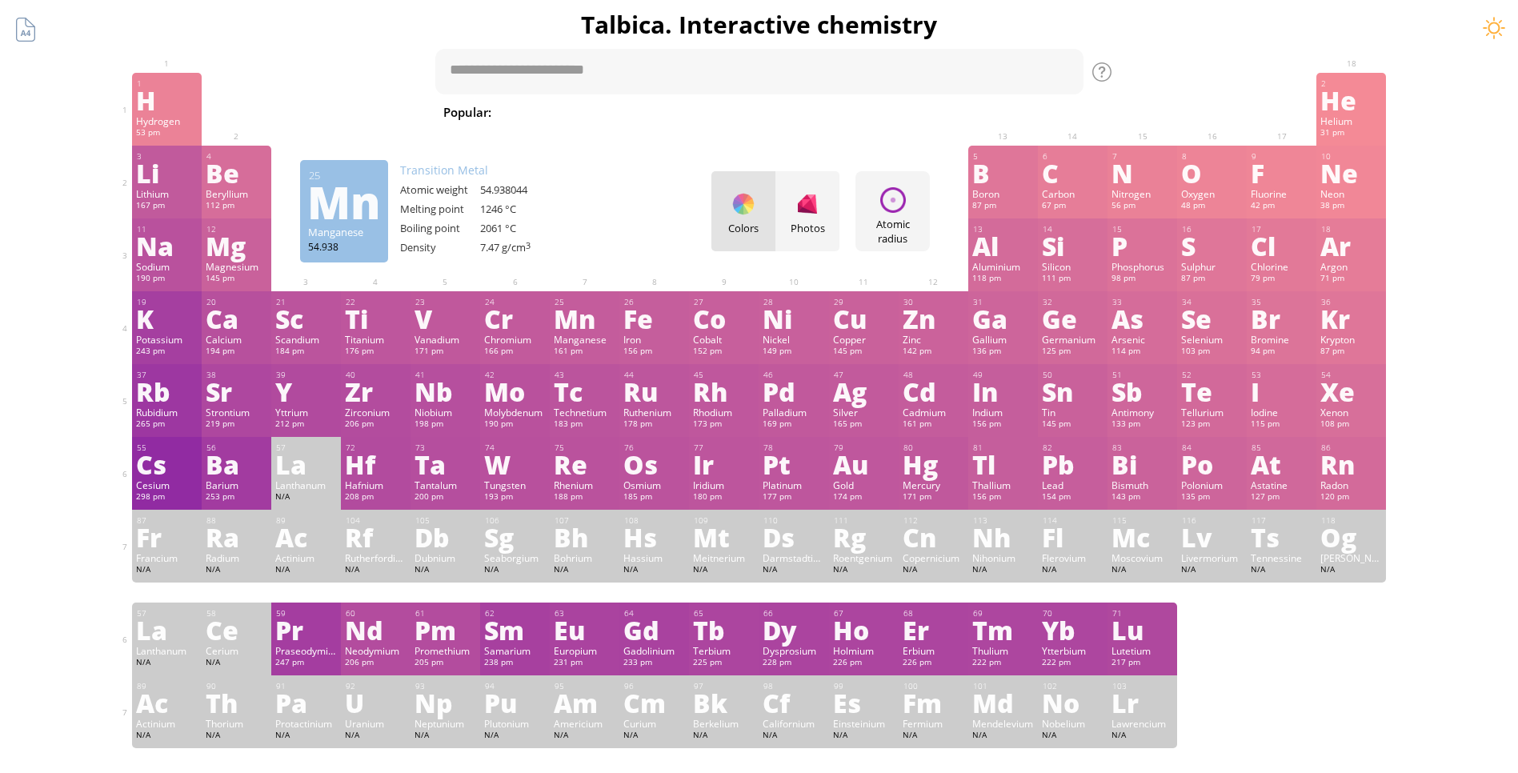
click at [1401, 117] on span "[MEDICAL_DATA]" at bounding box center [1459, 111] width 117 height 19
type textarea "**********"
click at [666, 66] on div "**********" at bounding box center [759, 86] width 648 height 74
click at [1064, 66] on div "Show info" at bounding box center [1044, 72] width 80 height 18
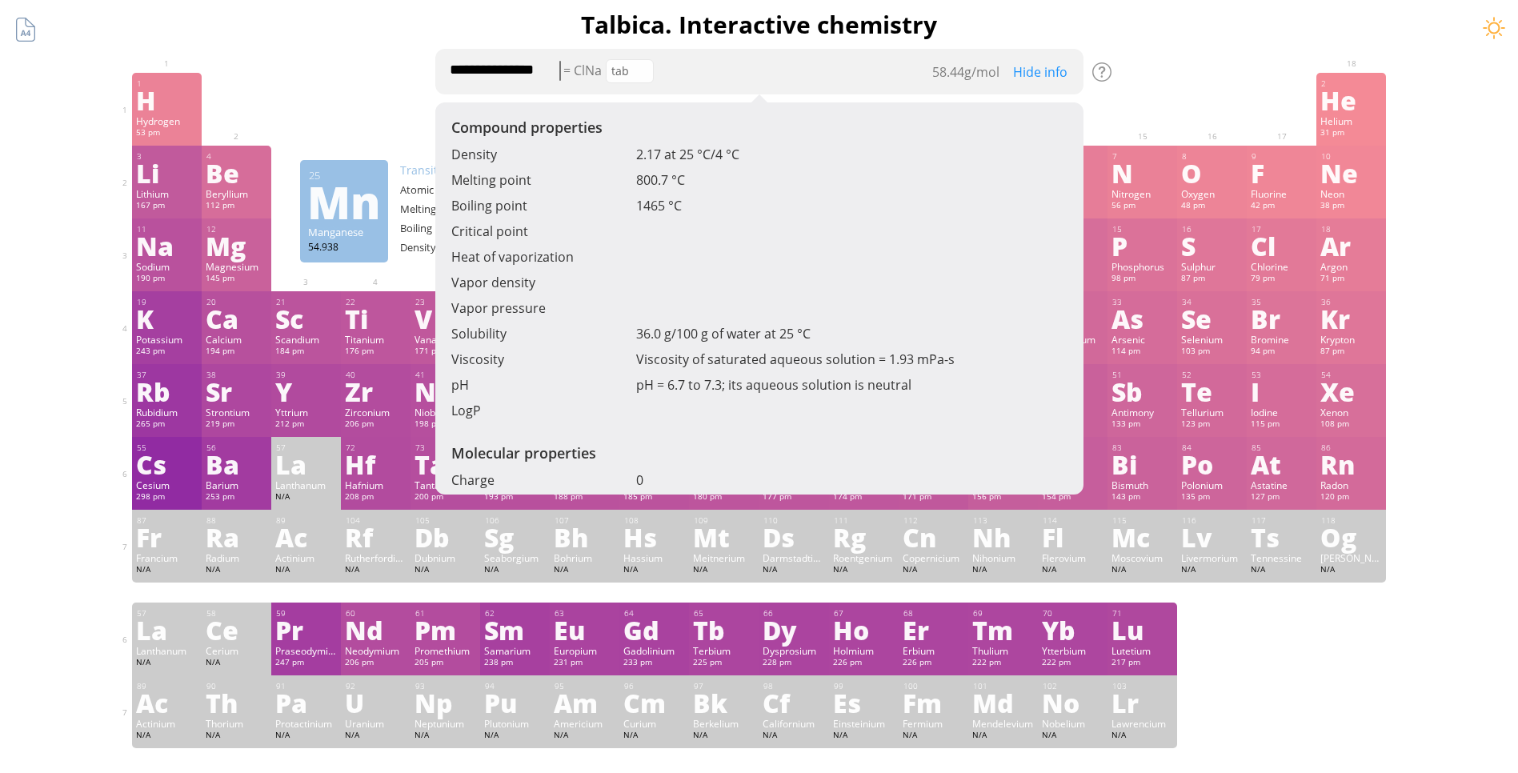
scroll to position [608, 0]
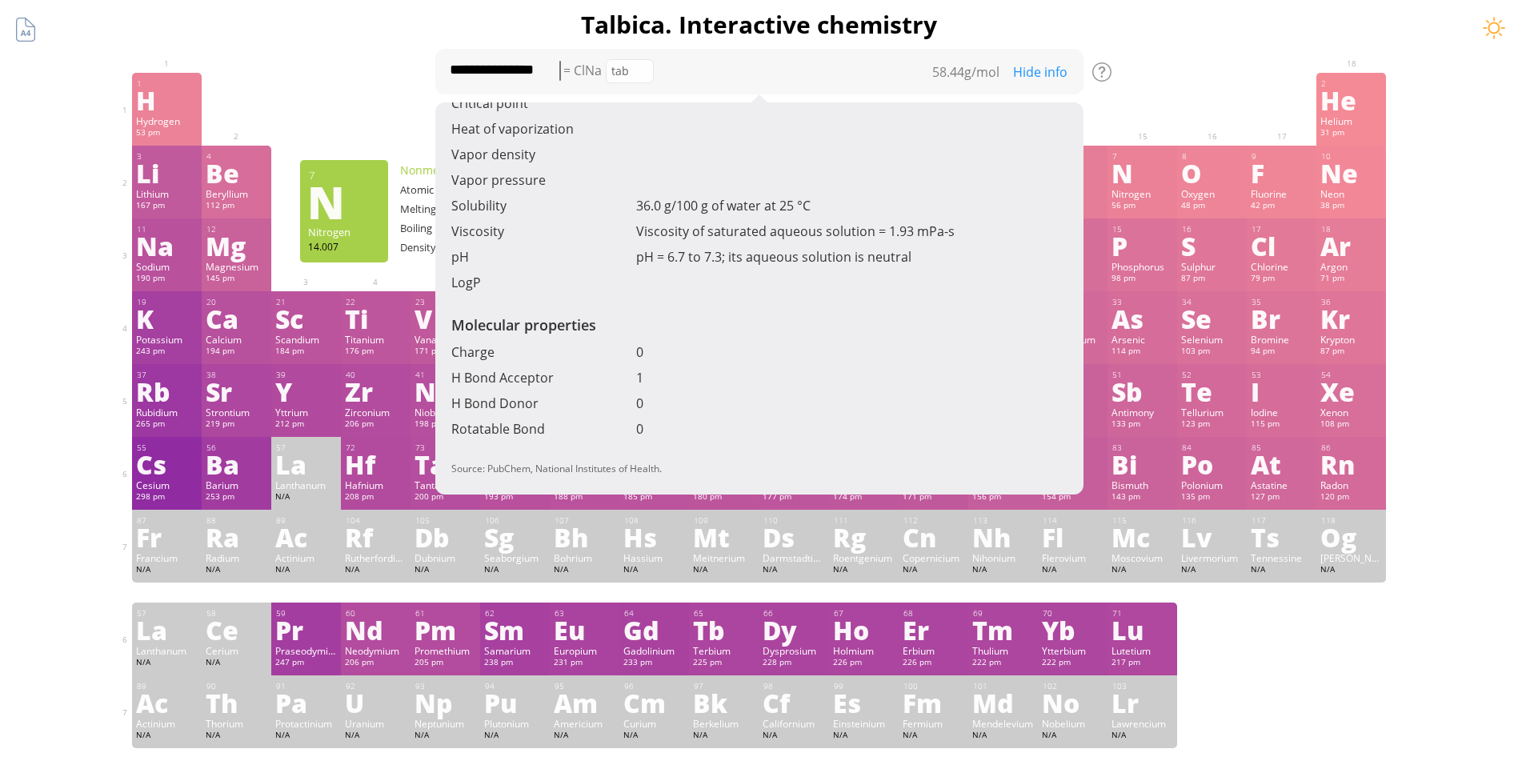
click at [1223, 68] on div "**********" at bounding box center [759, 678] width 1297 height 1357
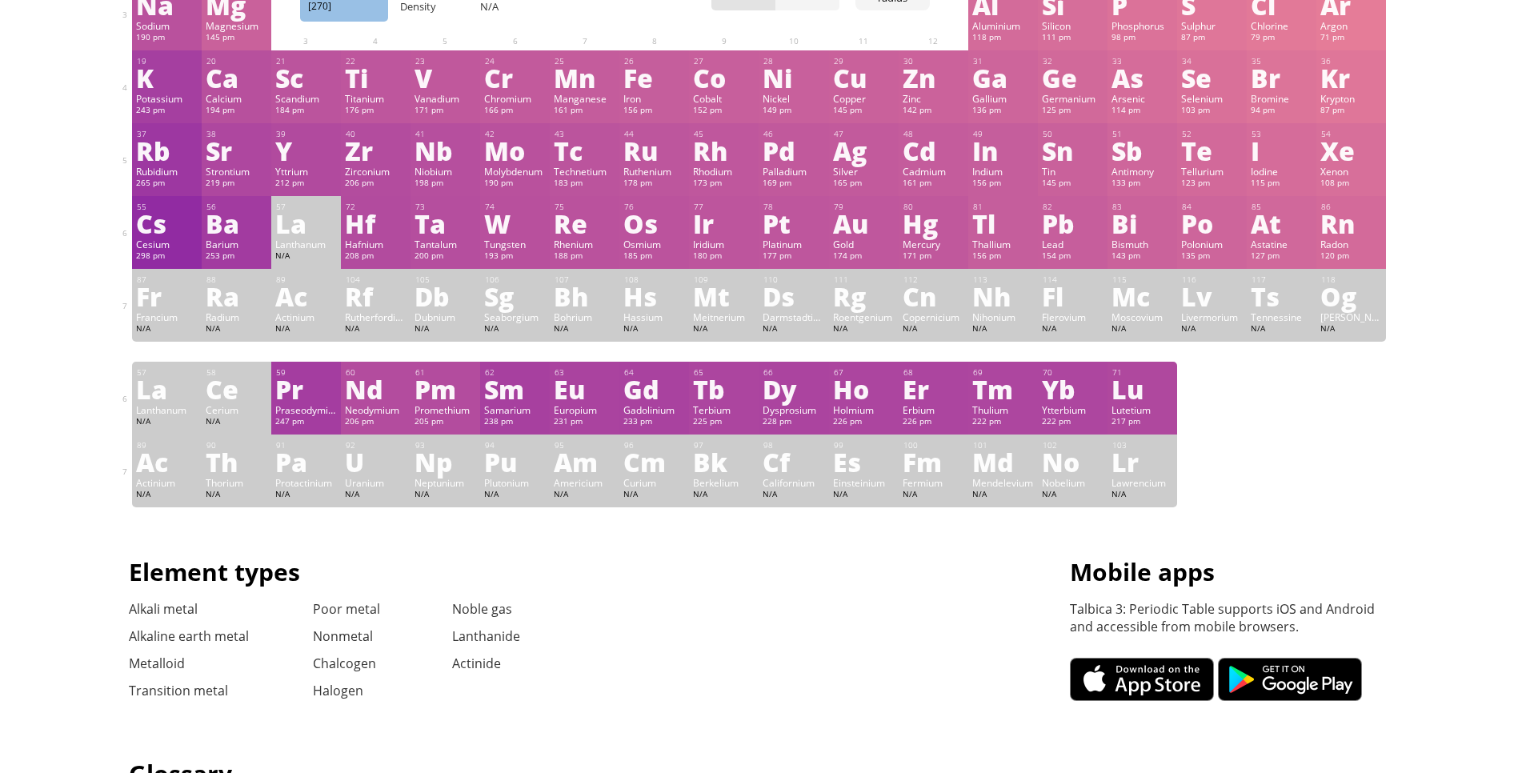
scroll to position [0, 0]
